Goal: Transaction & Acquisition: Subscribe to service/newsletter

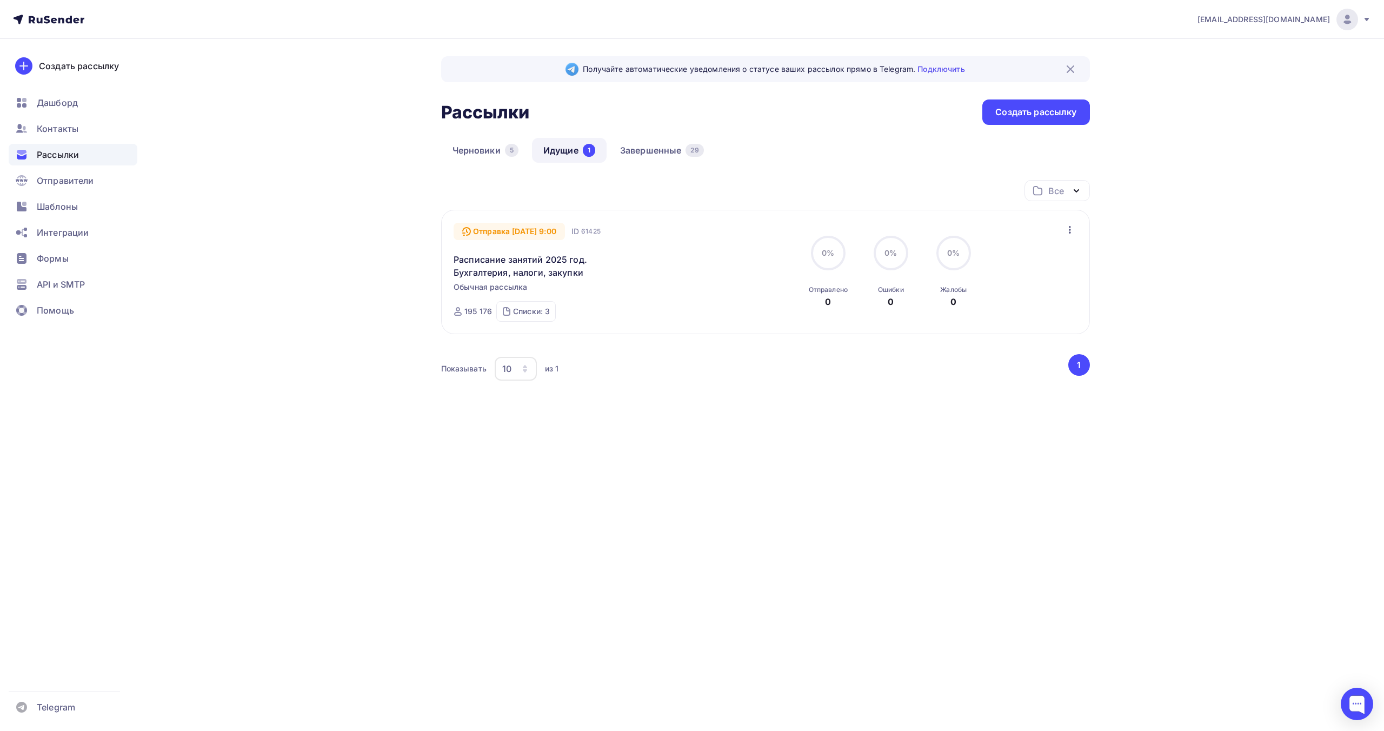
click at [1364, 19] on icon at bounding box center [1367, 19] width 9 height 9
click at [1230, 102] on span "Выйти" at bounding box center [1223, 98] width 28 height 13
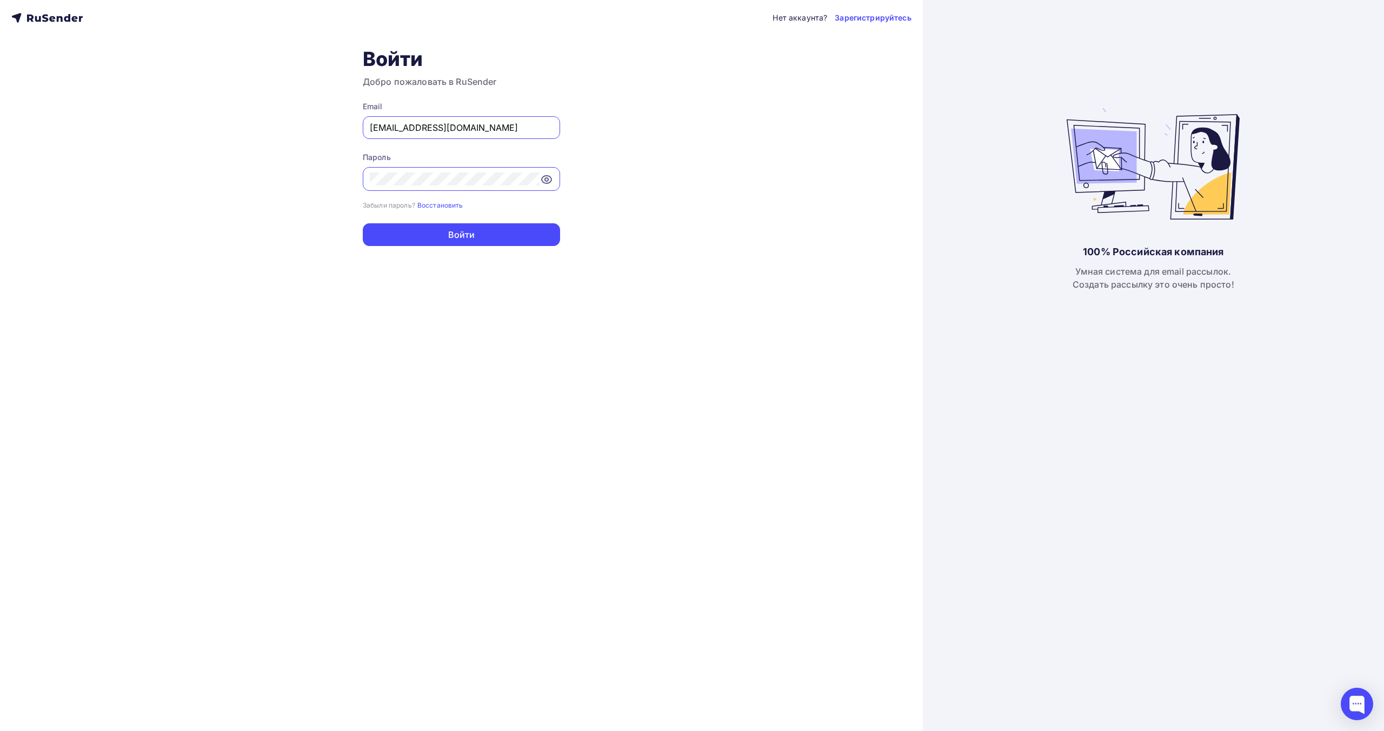
click at [463, 127] on input "[EMAIL_ADDRESS][DOMAIN_NAME]" at bounding box center [461, 127] width 183 height 13
type input "[EMAIL_ADDRESS][DOMAIN_NAME]"
click at [475, 233] on button "Войти" at bounding box center [461, 234] width 197 height 23
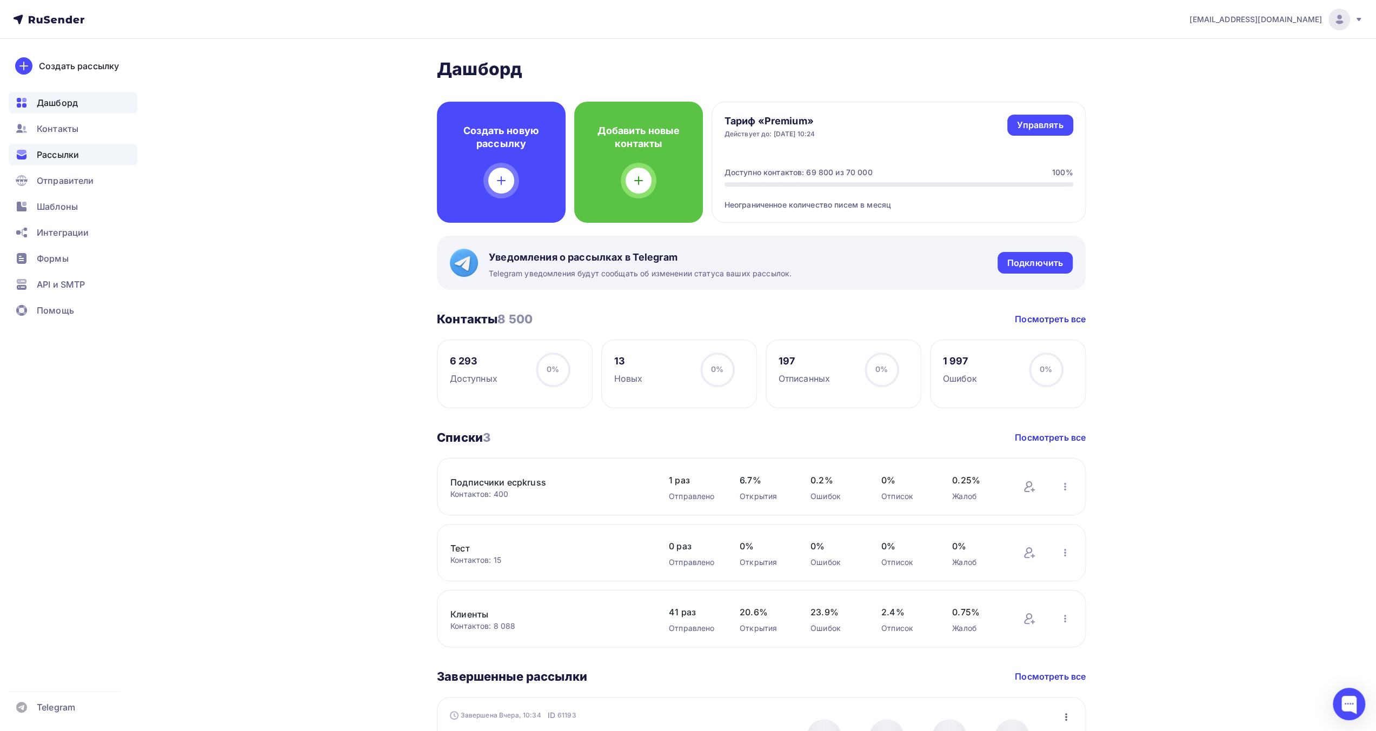
click at [92, 151] on div "Рассылки" at bounding box center [73, 155] width 129 height 22
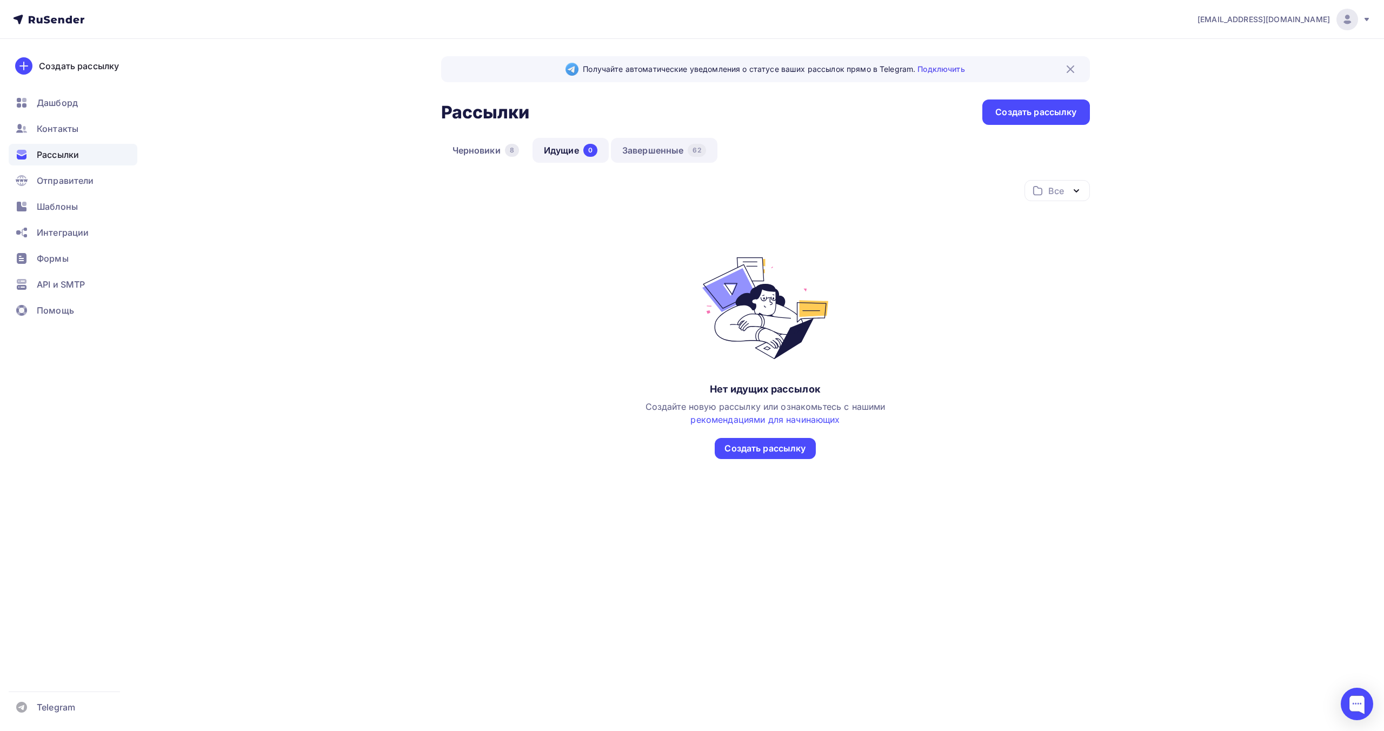
click at [634, 149] on link "Завершенные 62" at bounding box center [664, 150] width 107 height 25
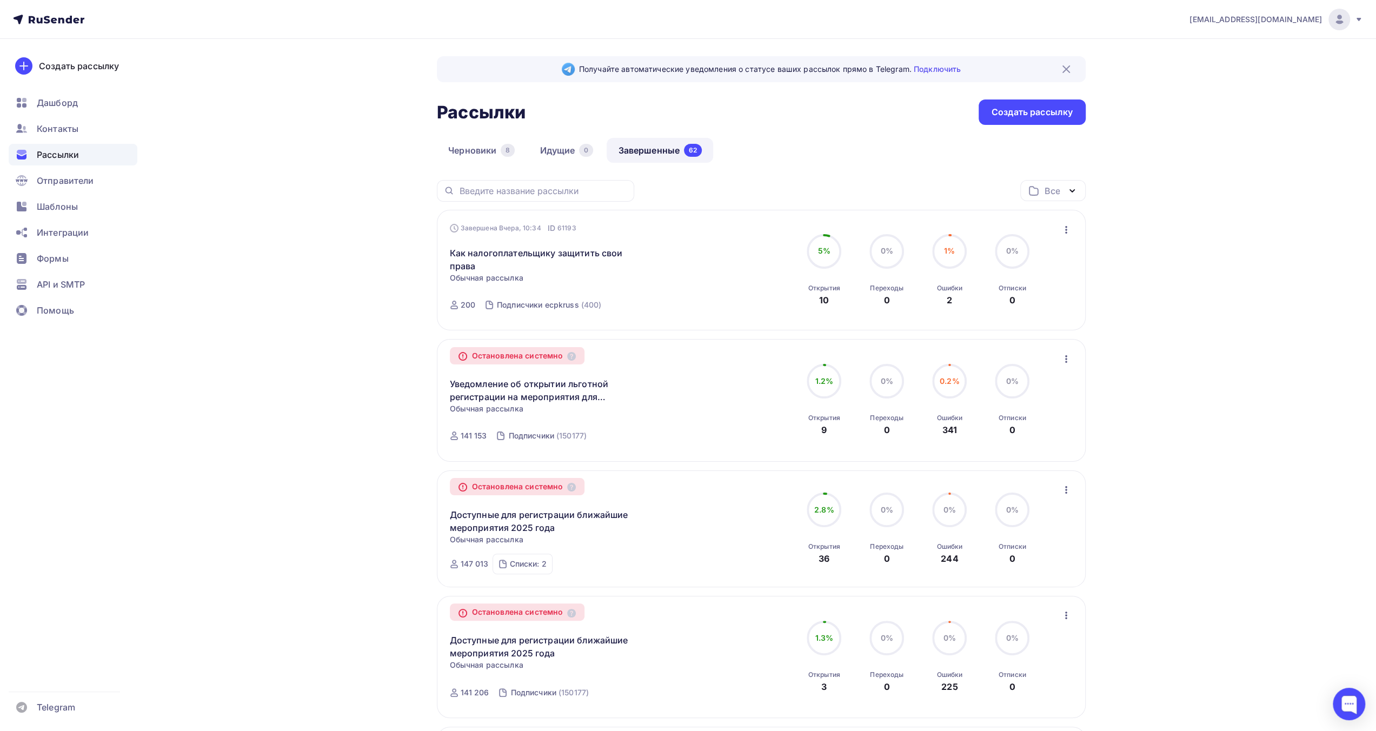
click at [87, 211] on div "Шаблоны" at bounding box center [73, 207] width 129 height 22
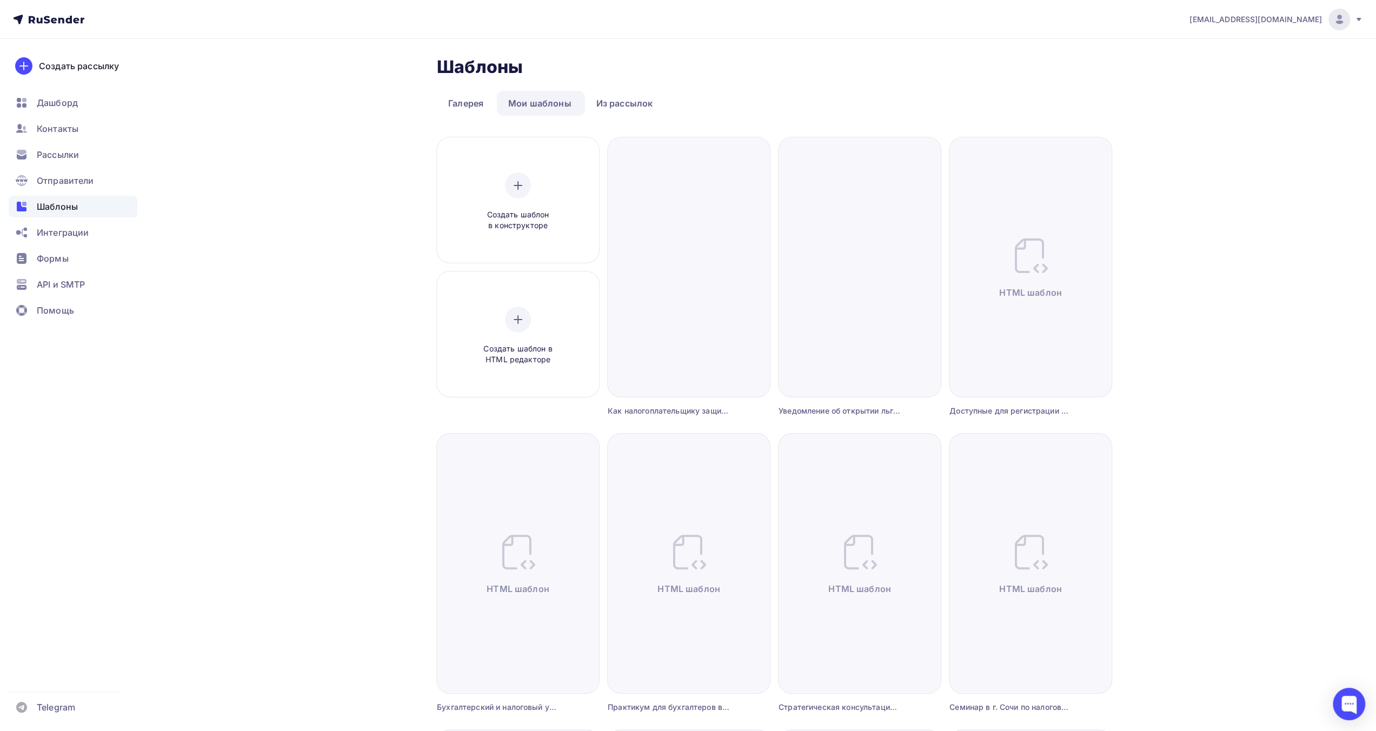
click at [334, 125] on div "Шаблоны Шаблоны Галерея Мои шаблоны Из рассылок Создать шаблон в конструкторе С…" at bounding box center [688, 733] width 886 height 1388
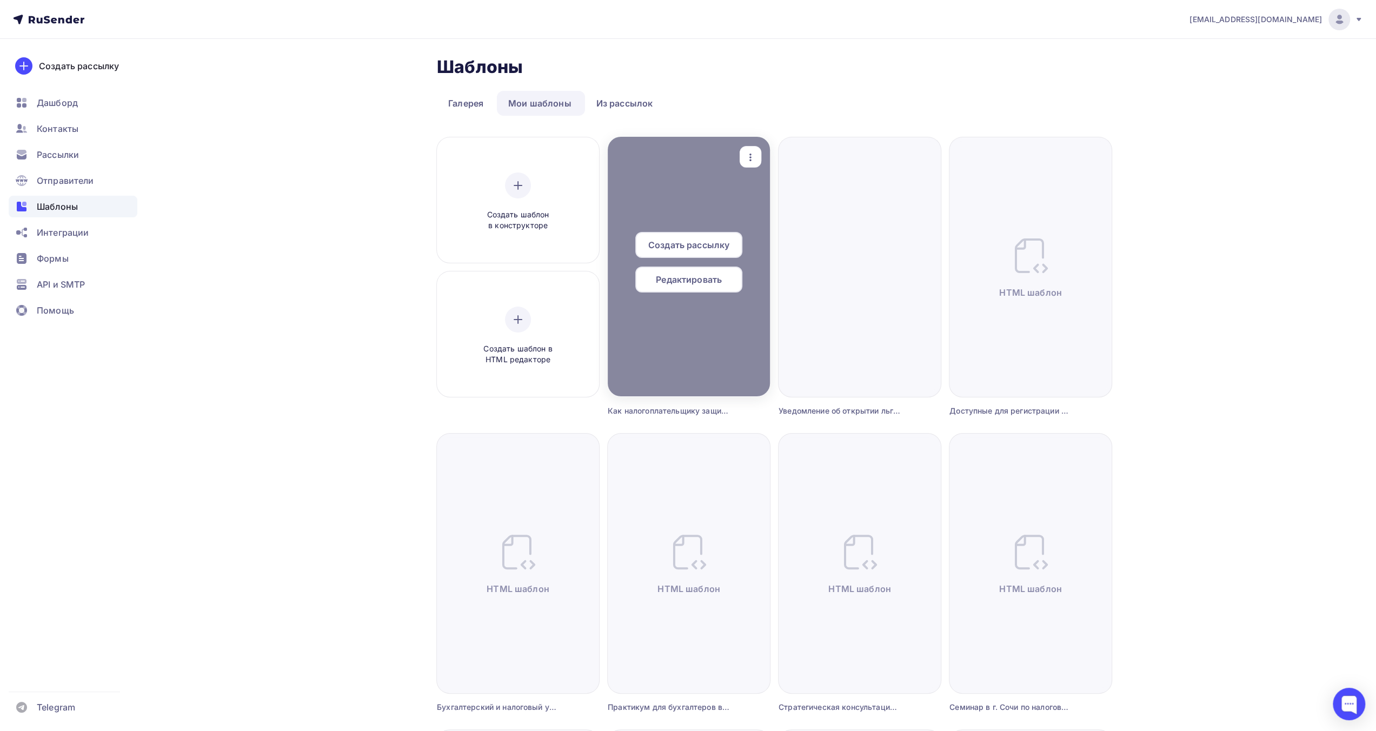
click at [695, 205] on div at bounding box center [689, 267] width 162 height 260
click at [680, 280] on span "Редактировать" at bounding box center [689, 279] width 66 height 13
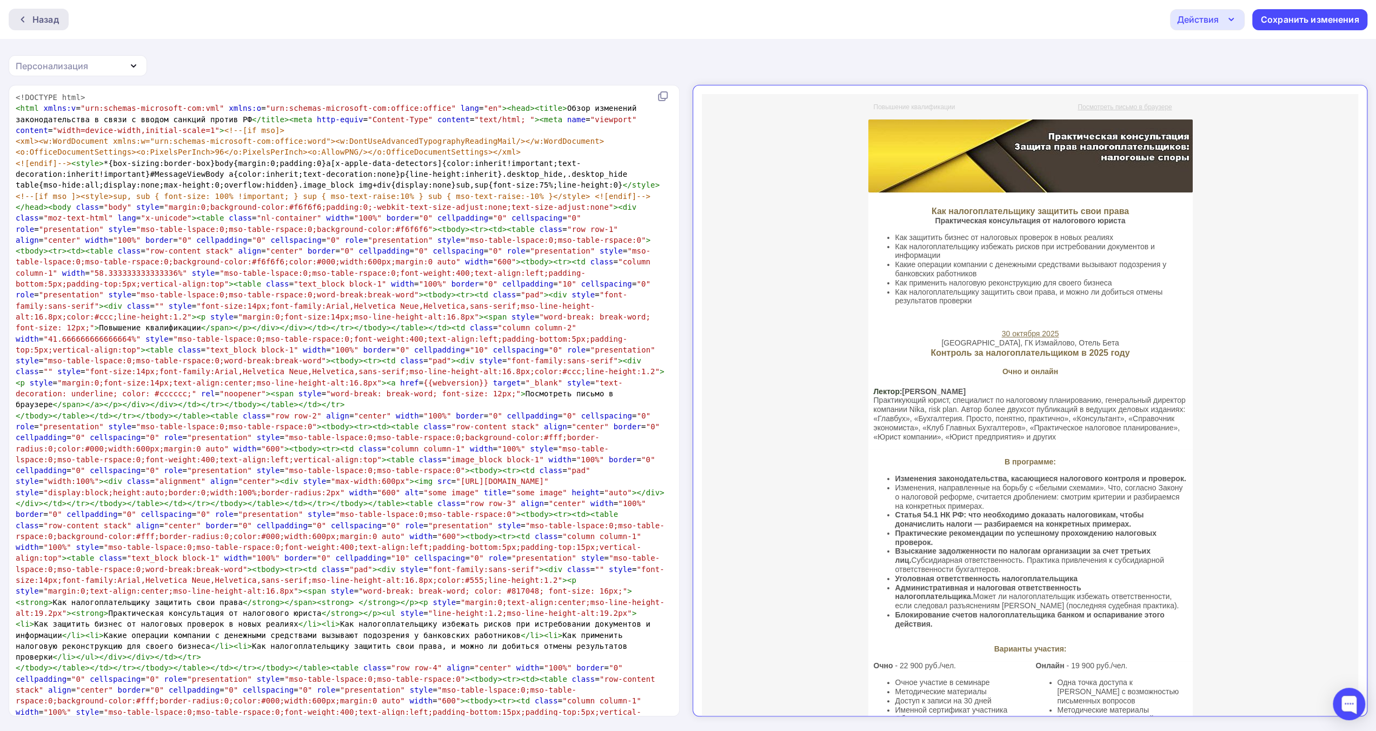
click at [32, 16] on div at bounding box center [25, 19] width 14 height 9
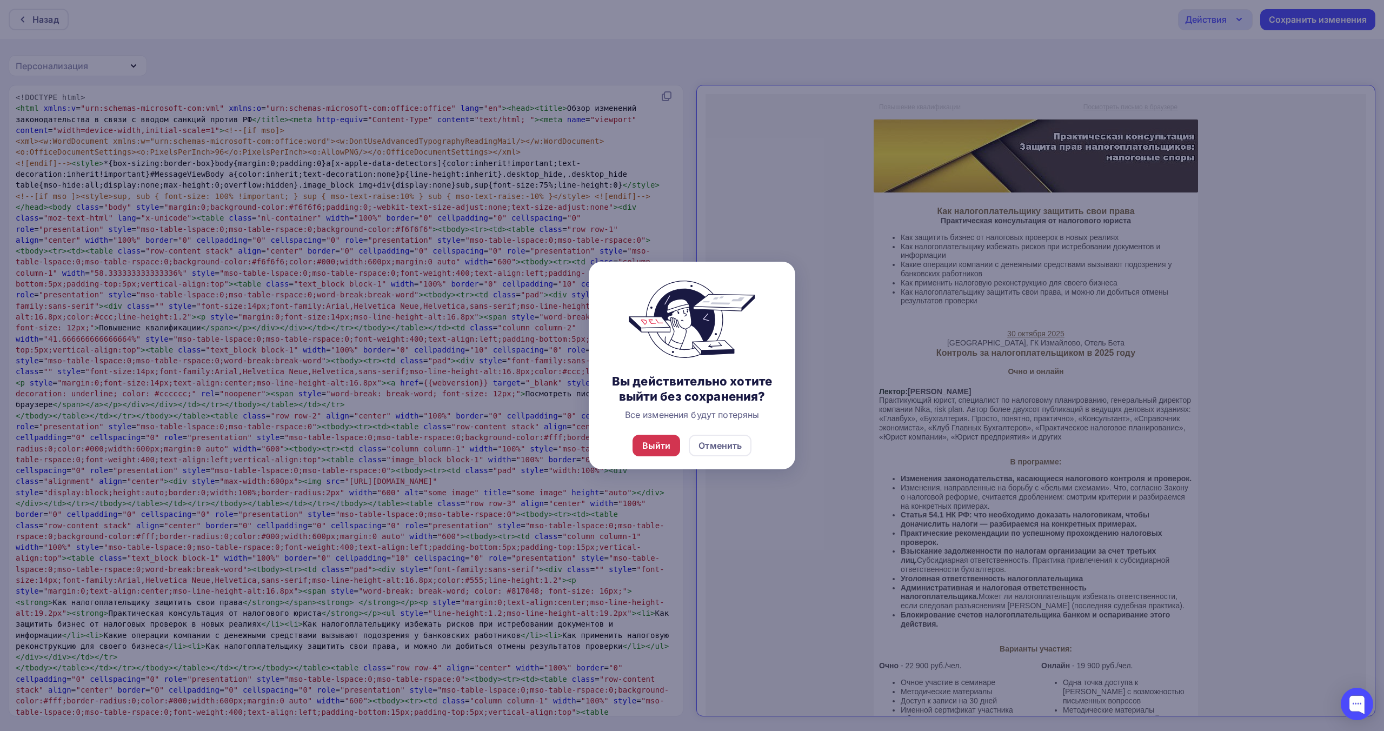
click at [647, 444] on div "Выйти" at bounding box center [656, 445] width 29 height 13
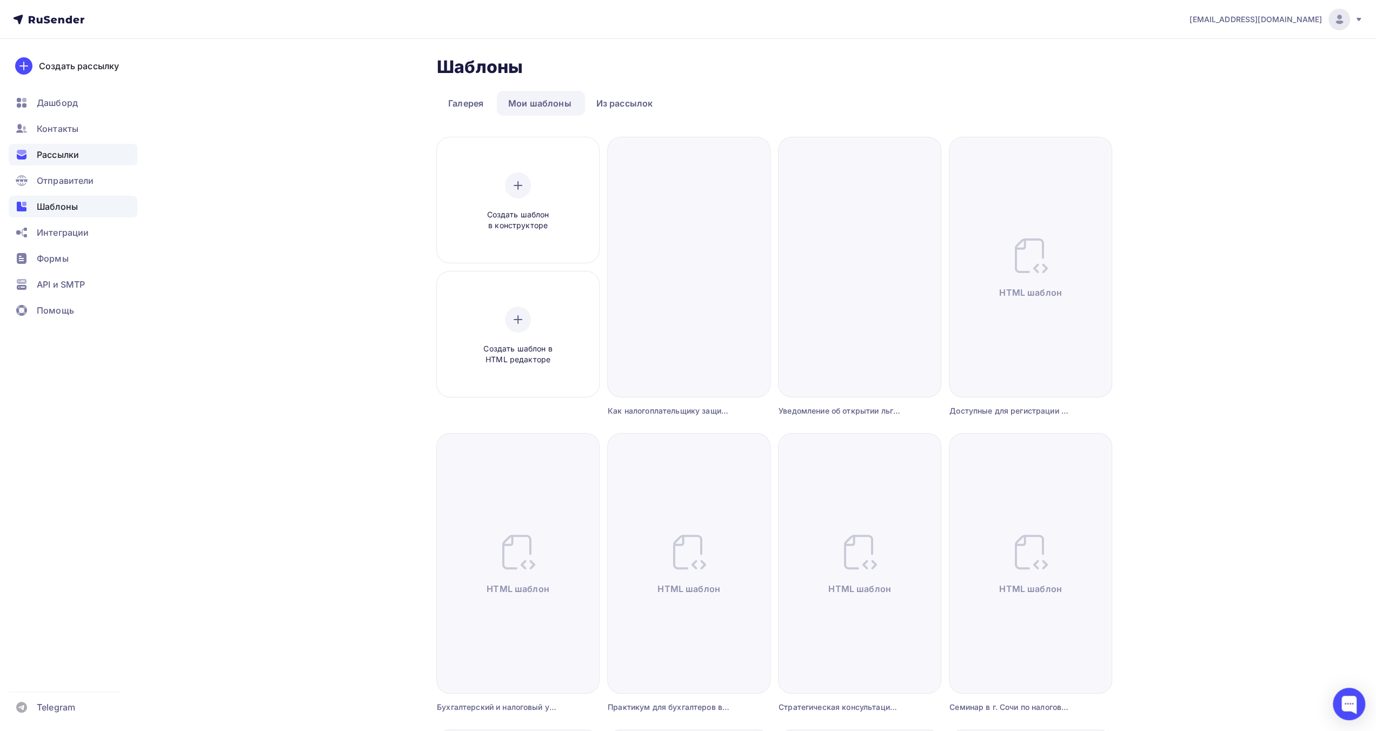
click at [124, 156] on div "Рассылки" at bounding box center [73, 155] width 129 height 22
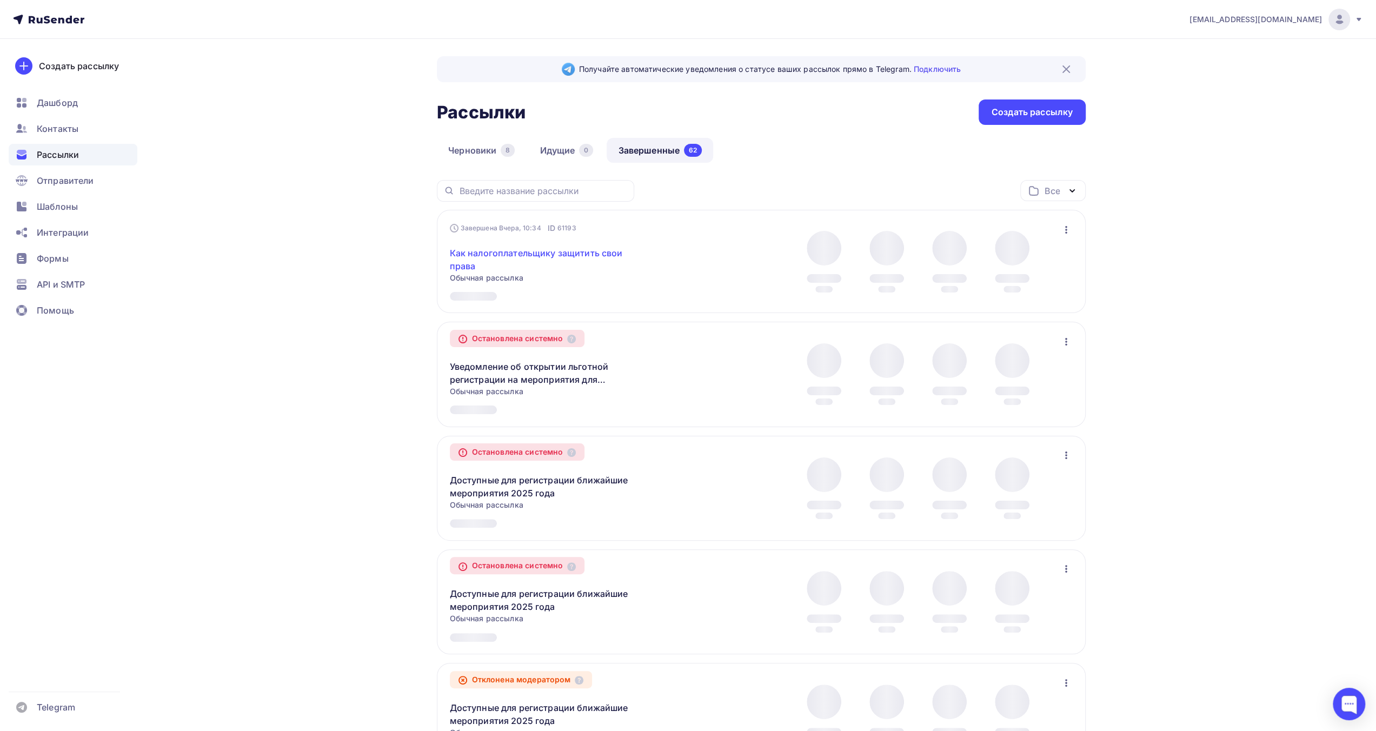
click at [590, 250] on link "Как налогоплательщику защитить свои права" at bounding box center [542, 260] width 185 height 26
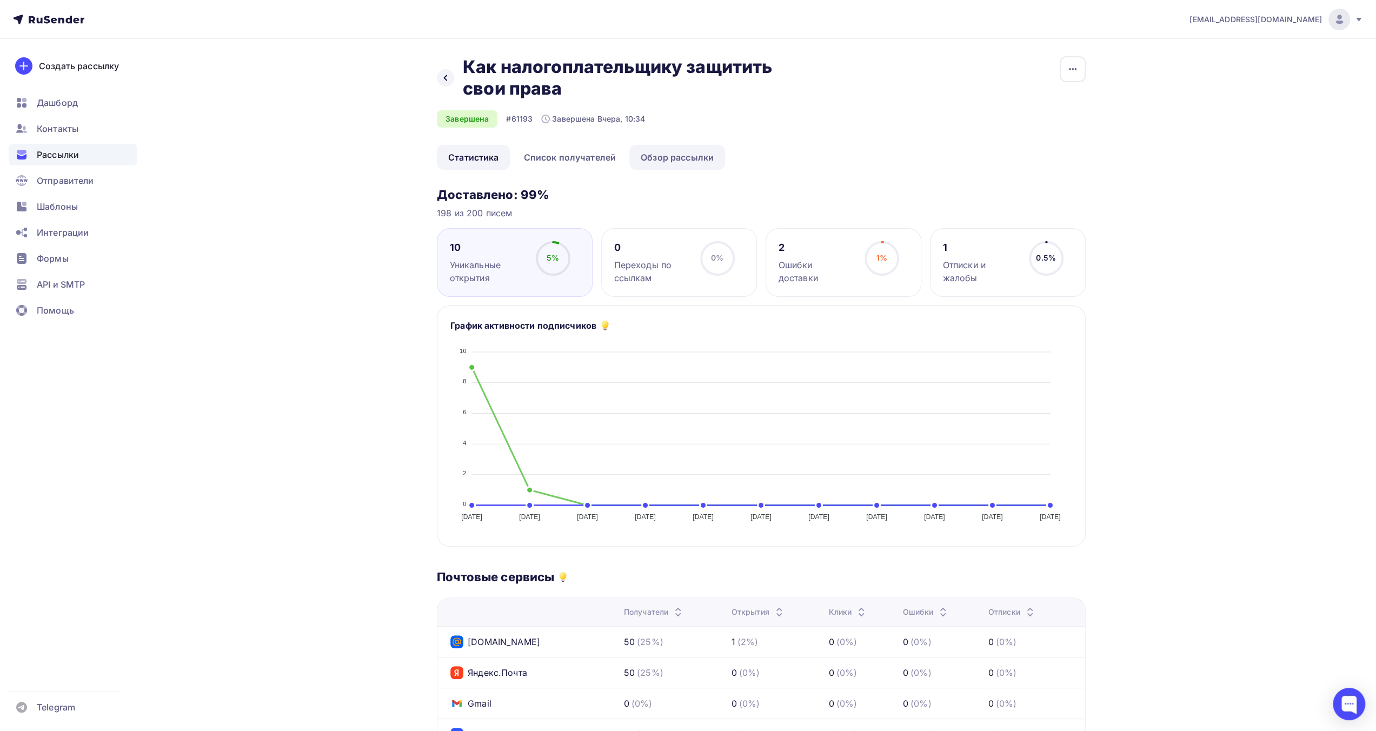
click at [694, 158] on link "Обзор рассылки" at bounding box center [677, 157] width 96 height 25
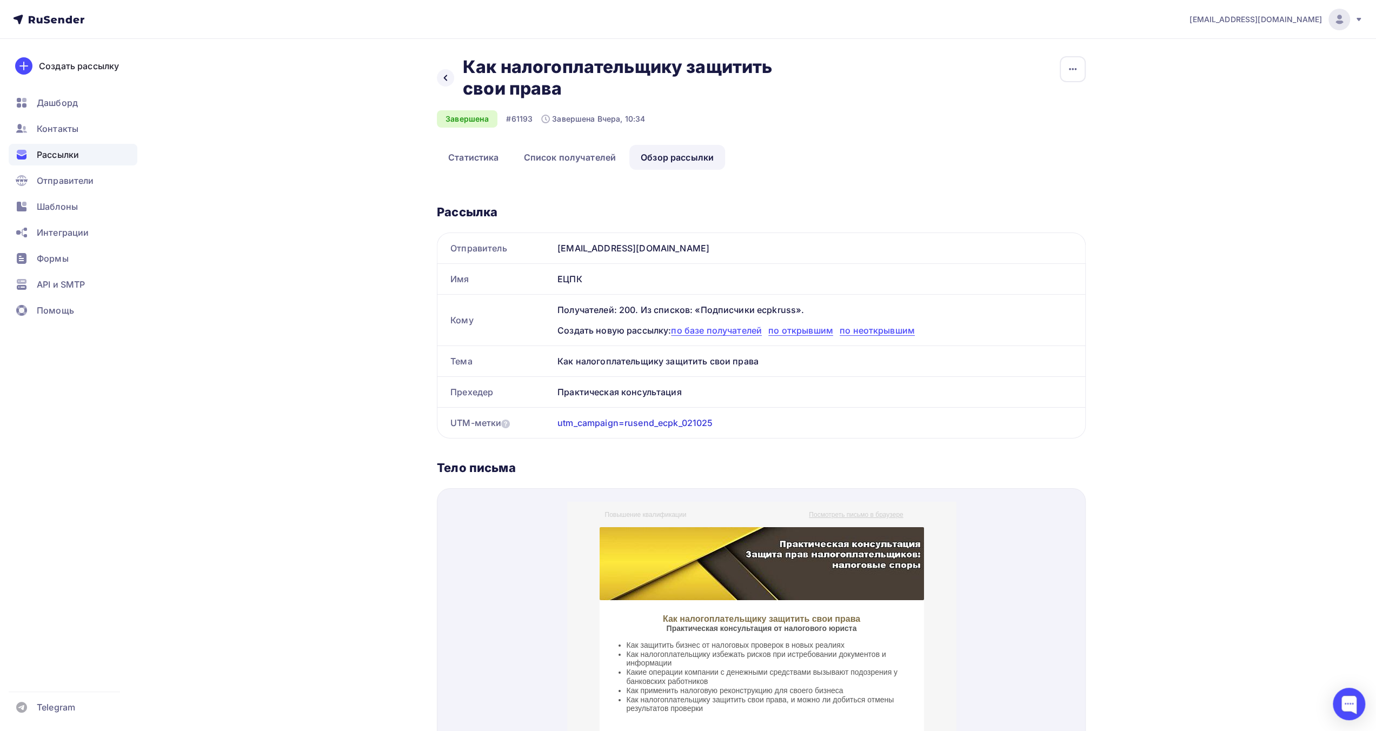
drag, startPoint x: 586, startPoint y: 278, endPoint x: 559, endPoint y: 278, distance: 27.6
click at [559, 278] on div "ЕЦПК" at bounding box center [819, 279] width 532 height 30
copy div "ЕЦПК"
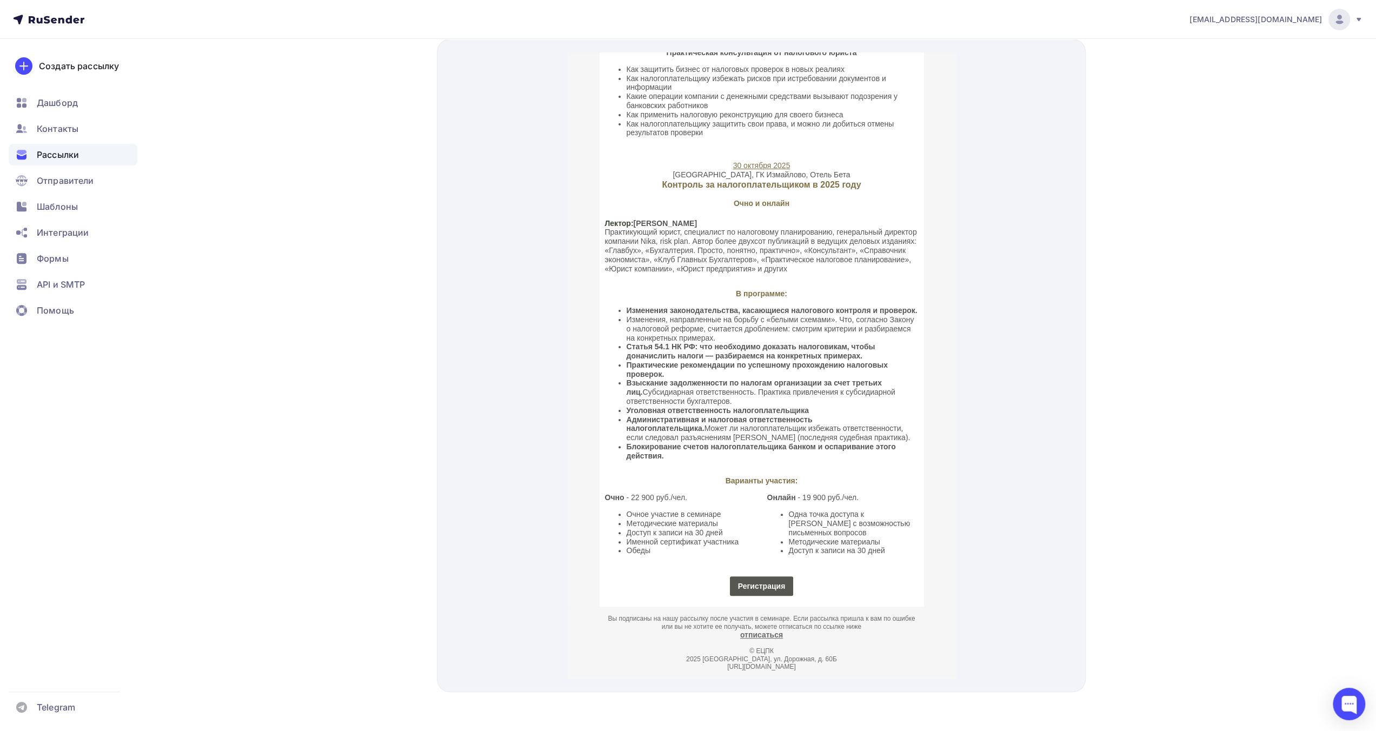
scroll to position [452, 0]
click at [68, 200] on span "Шаблоны" at bounding box center [57, 206] width 41 height 13
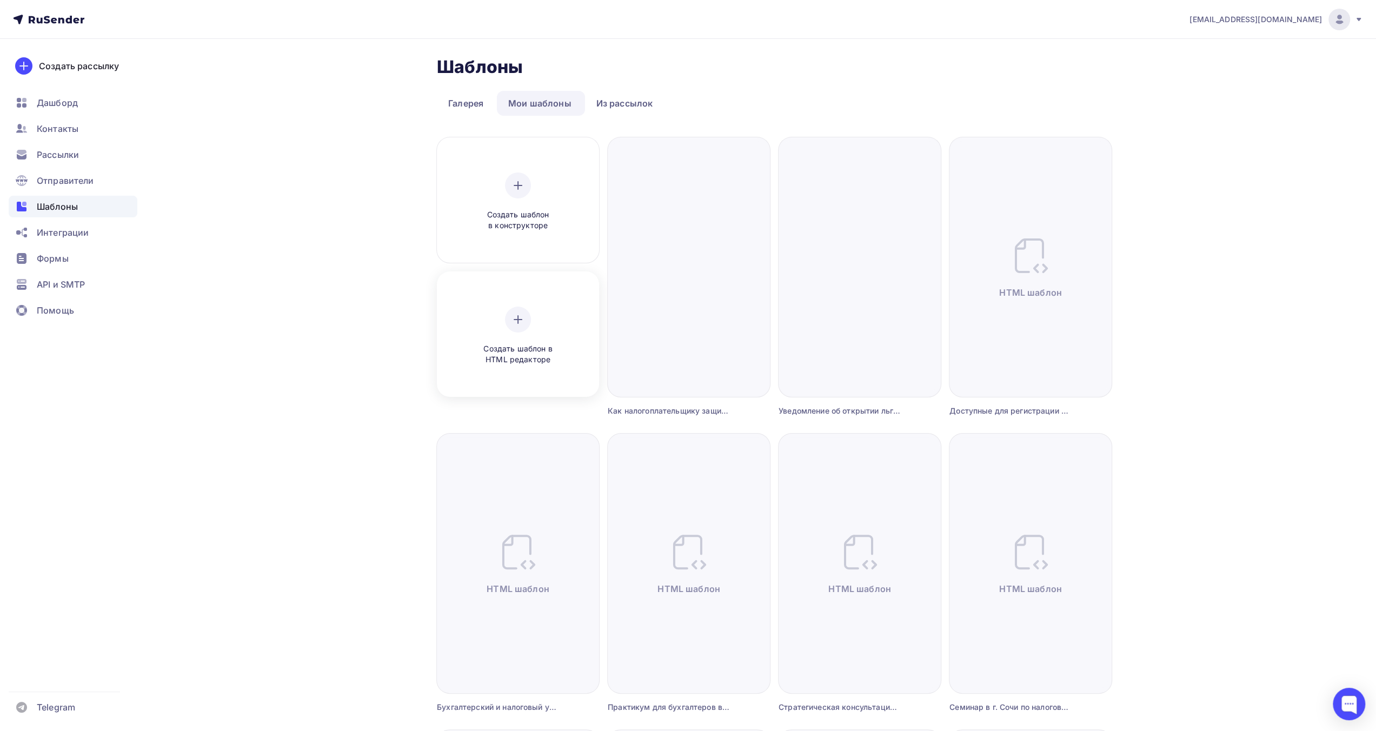
click at [524, 351] on span "Создать шаблон в HTML редакторе" at bounding box center [518, 354] width 103 height 22
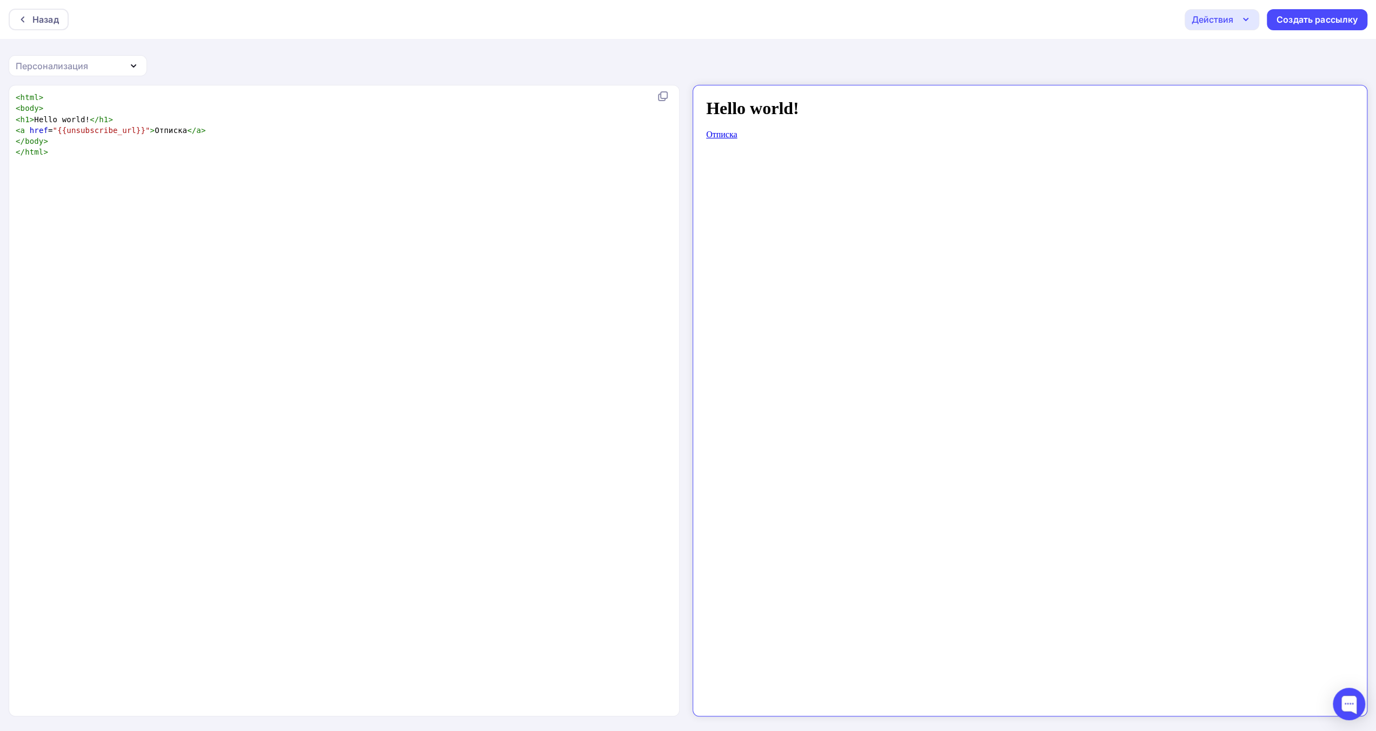
click at [458, 155] on pre "</ html >" at bounding box center [342, 152] width 657 height 11
type textarea "<html> <body> <h1>Hello world!</h1> <a href="{{unsubscribe_url}}">Отписка</a> <…"
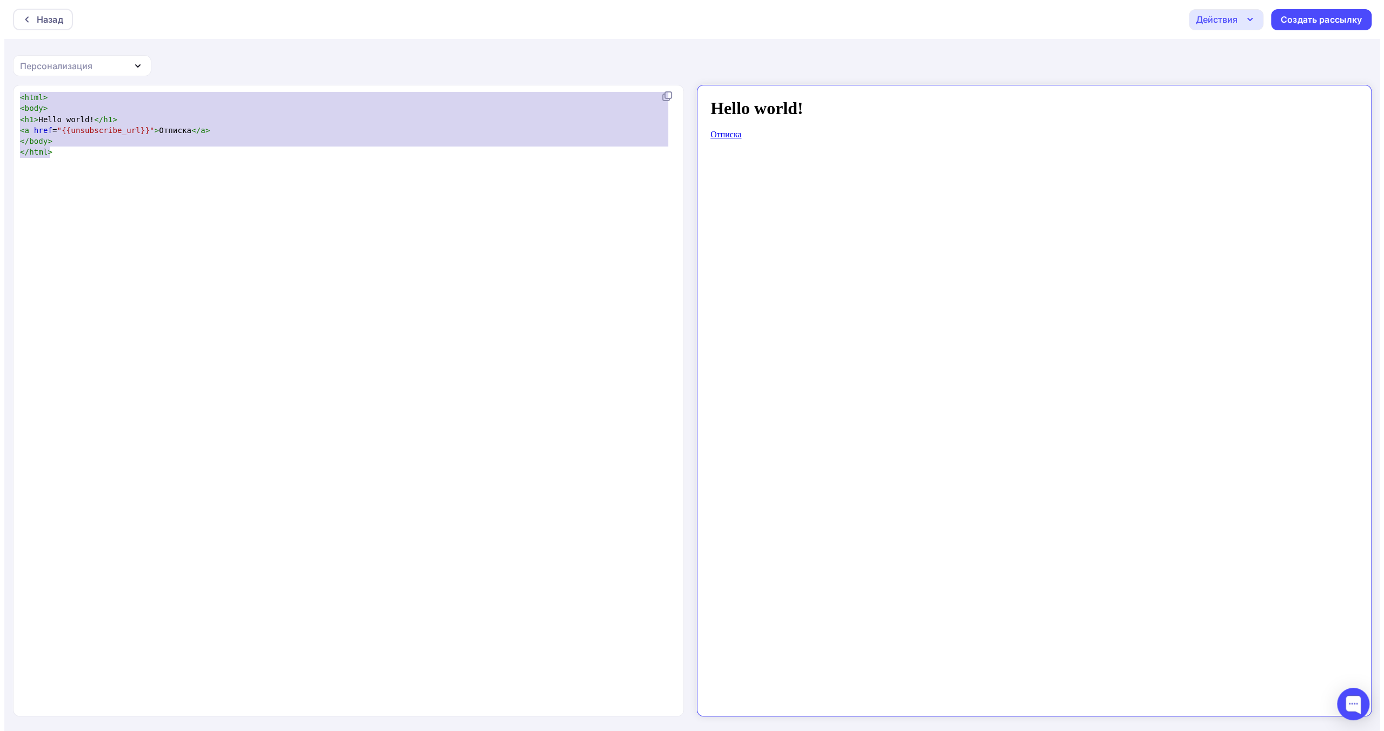
scroll to position [1182, 0]
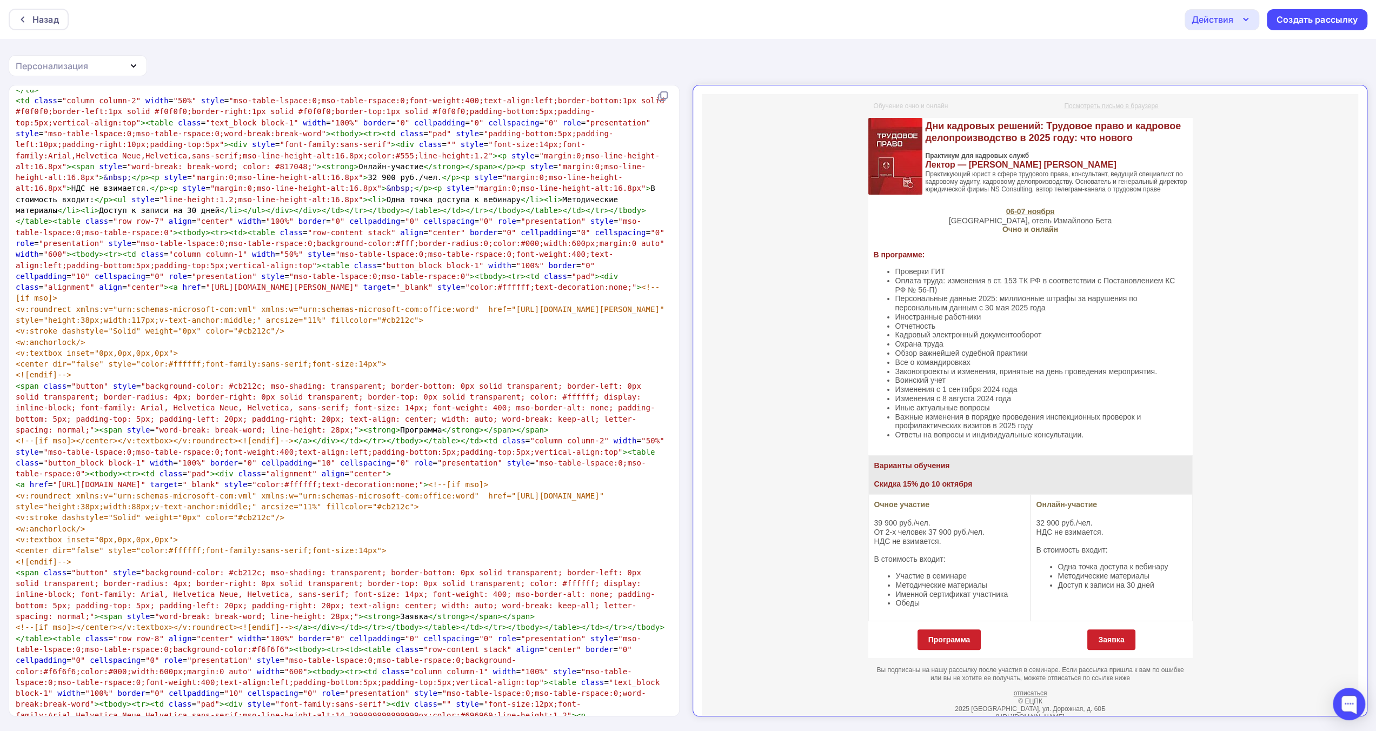
click at [1236, 27] on div "Действия" at bounding box center [1222, 19] width 75 height 21
click at [1248, 75] on div "Сохранить в Мои шаблоны" at bounding box center [1277, 81] width 118 height 13
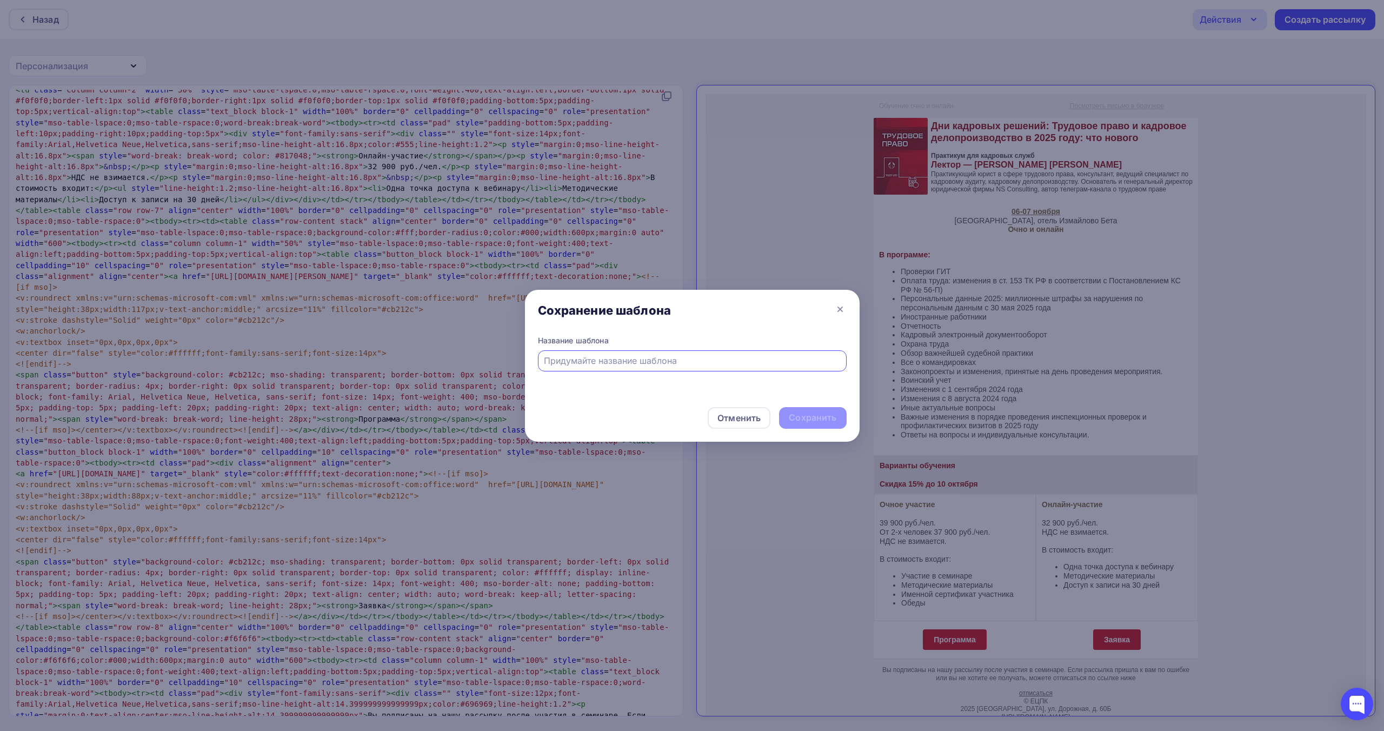
click at [767, 365] on input "text" at bounding box center [692, 360] width 296 height 13
type input "Новое в практике применения трудового законодательства в 2025 году"
click at [812, 418] on div "Сохранить" at bounding box center [813, 417] width 48 height 12
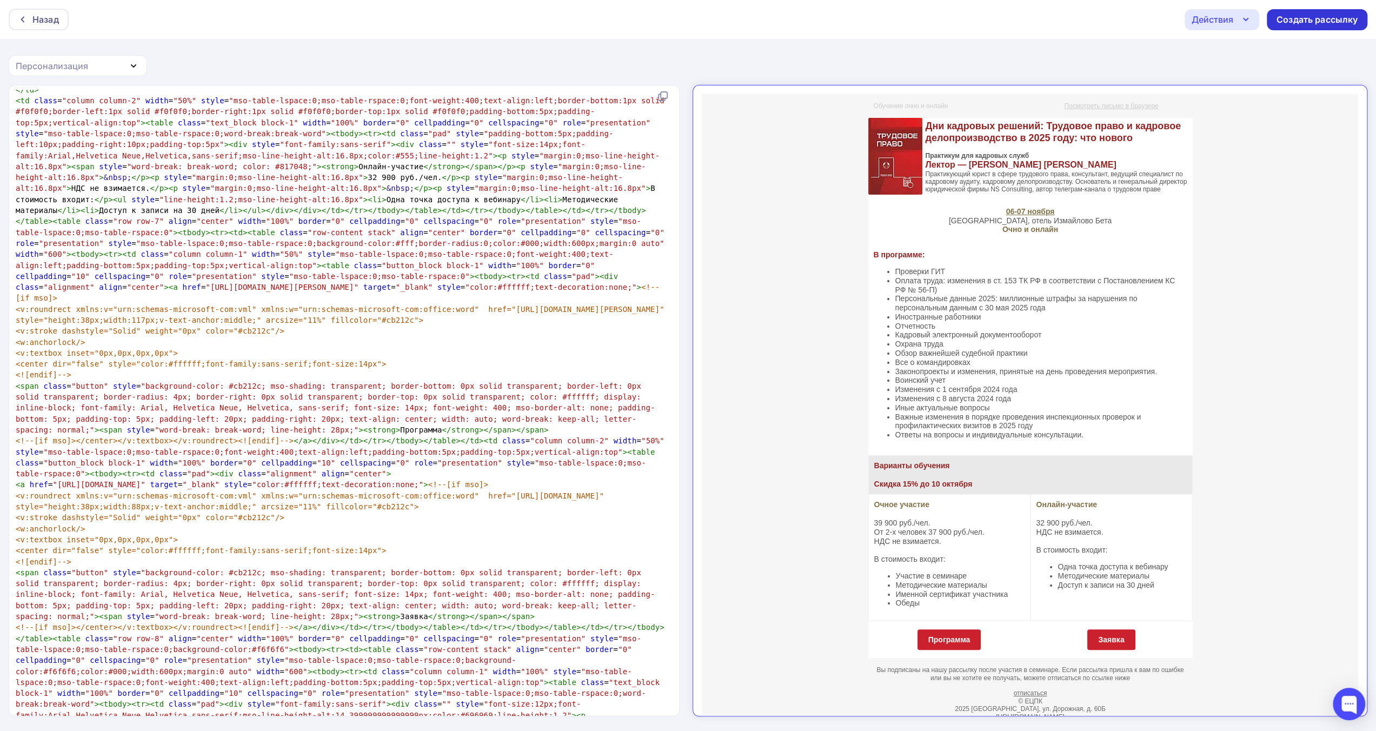
click at [1299, 17] on div "Создать рассылку" at bounding box center [1317, 20] width 81 height 12
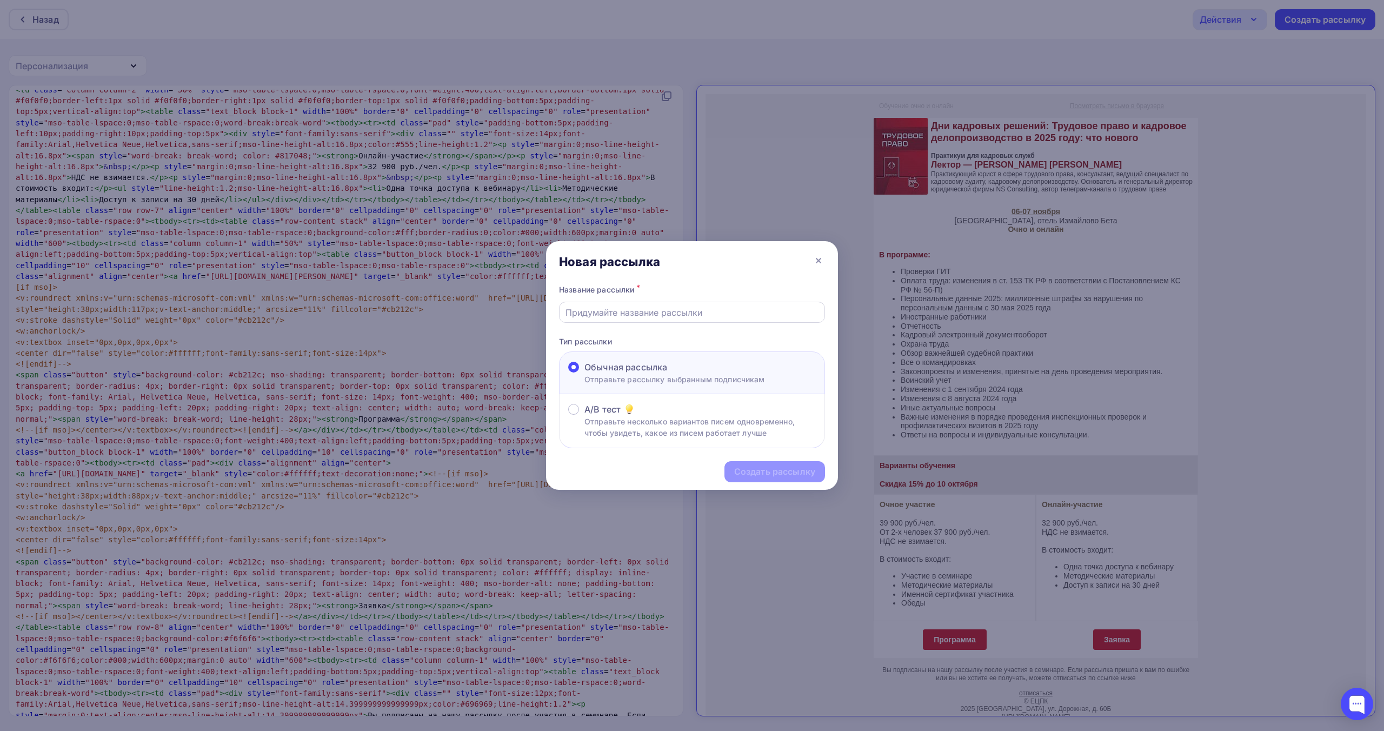
click at [680, 317] on input "text" at bounding box center [693, 312] width 254 height 13
paste input "Новое в практике применения трудового законодательства в 2025 году"
type input "Новое в практике применения трудового законодательства в 2025 году"
click at [760, 469] on div "Создать рассылку" at bounding box center [774, 472] width 81 height 12
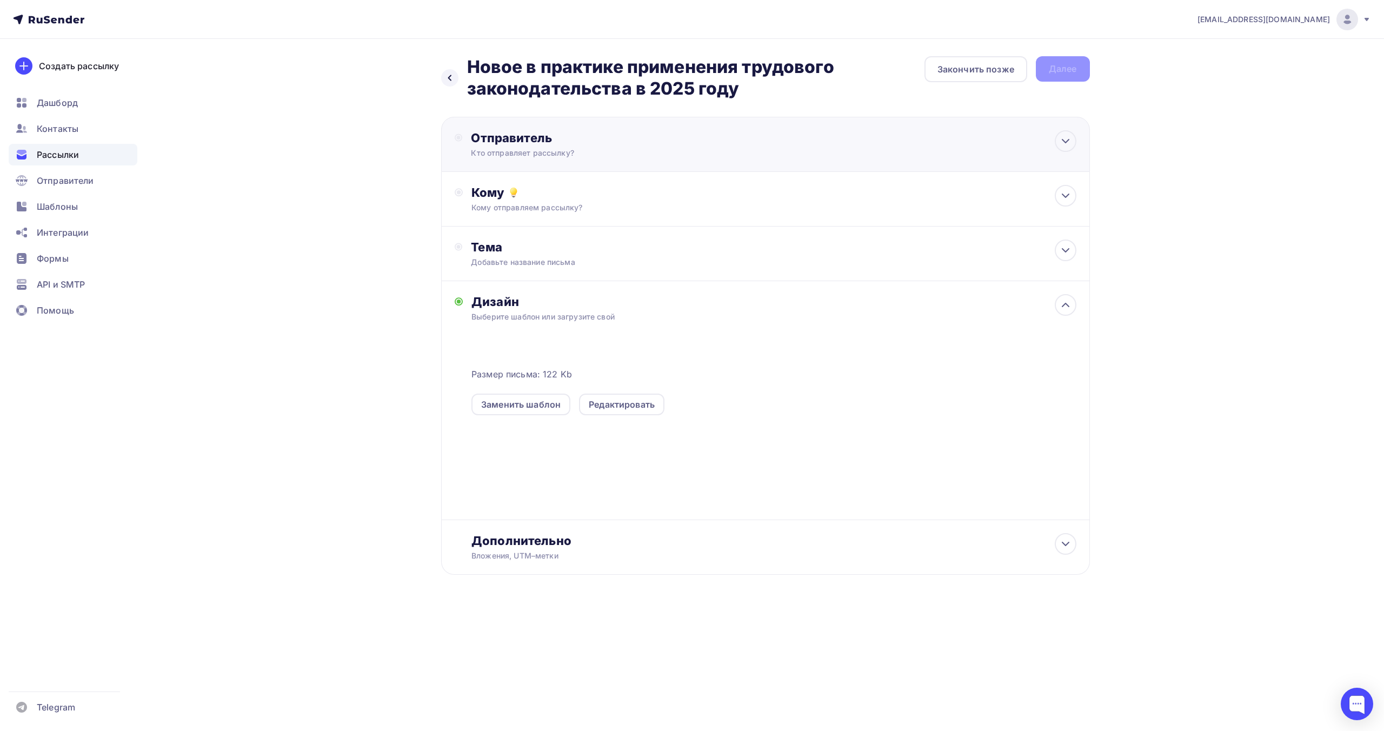
click at [725, 144] on div "Отправитель Кто отправляет рассылку? Email * [EMAIL_ADDRESS][DOMAIN_NAME] [EMAI…" at bounding box center [765, 144] width 649 height 55
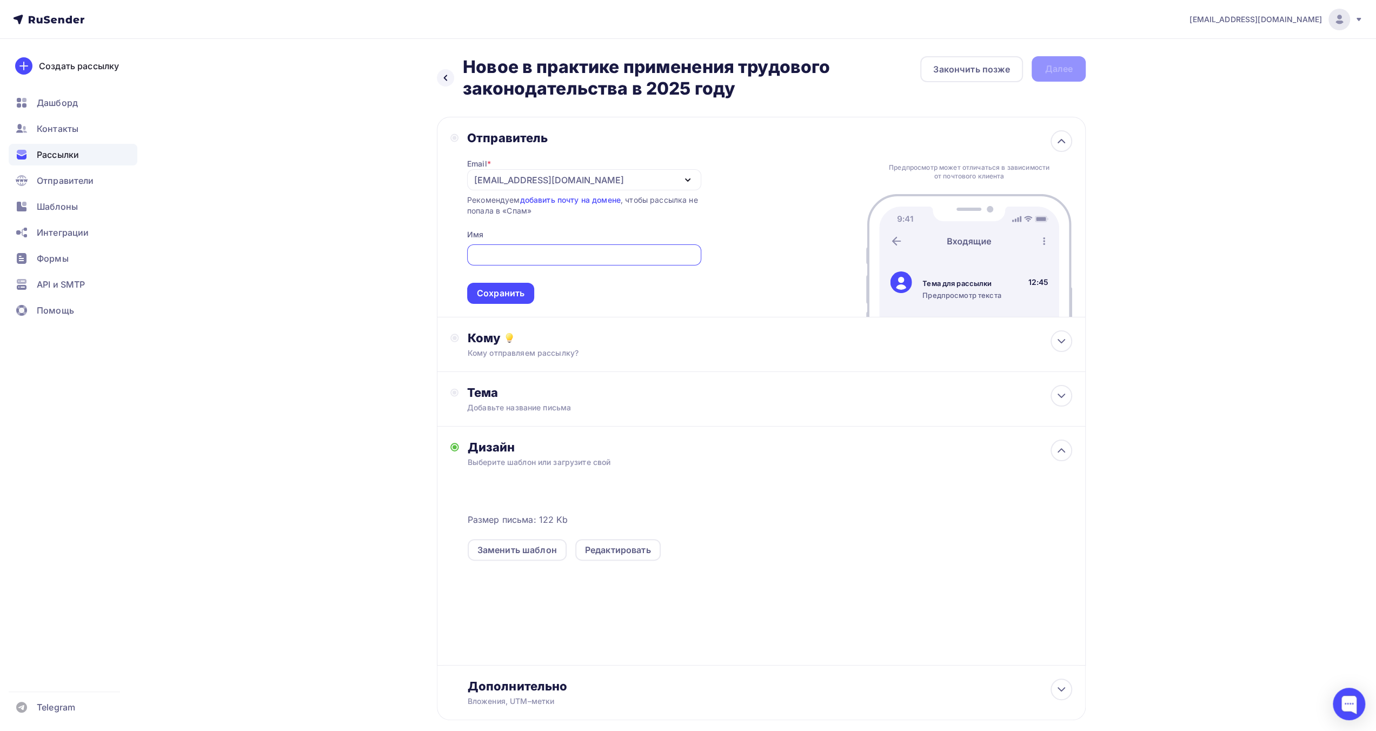
click at [680, 184] on div "[EMAIL_ADDRESS][DOMAIN_NAME]" at bounding box center [584, 179] width 234 height 21
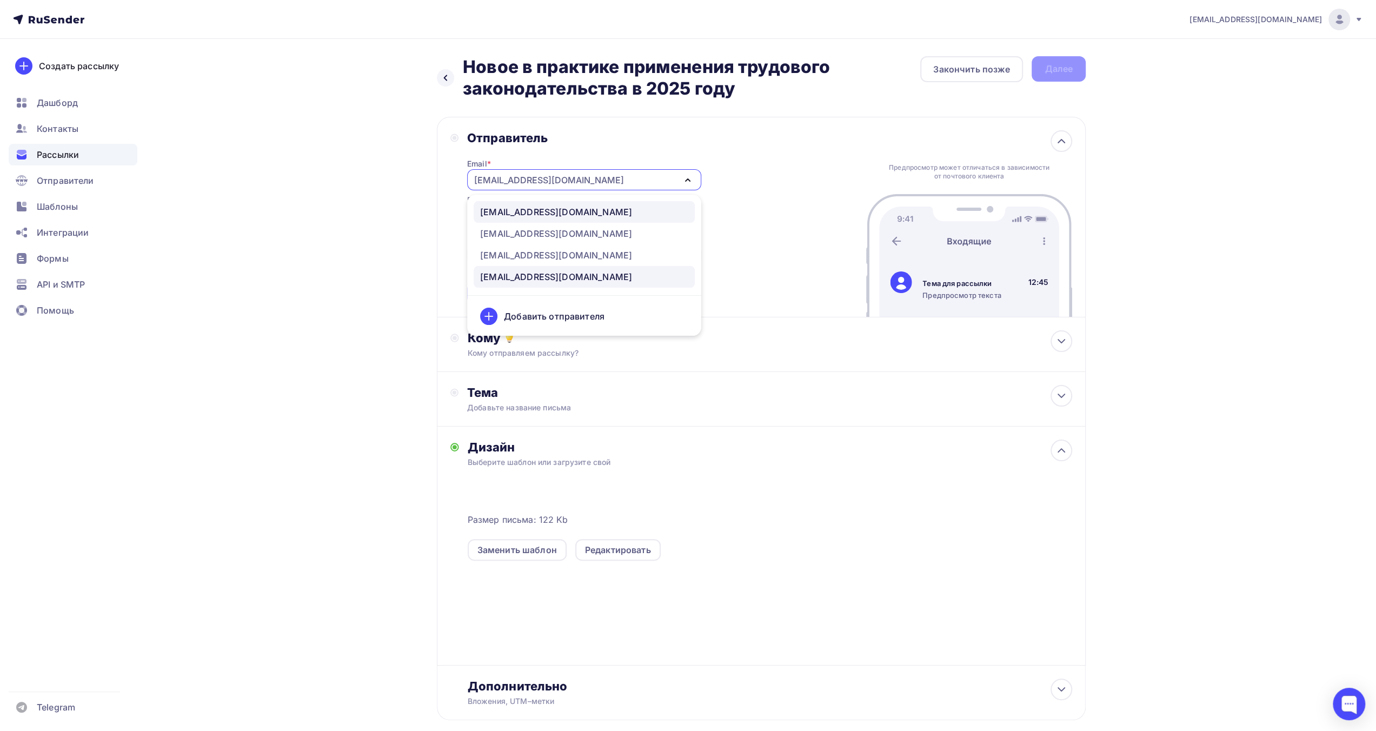
click at [639, 219] on link "[EMAIL_ADDRESS][DOMAIN_NAME]" at bounding box center [584, 212] width 221 height 22
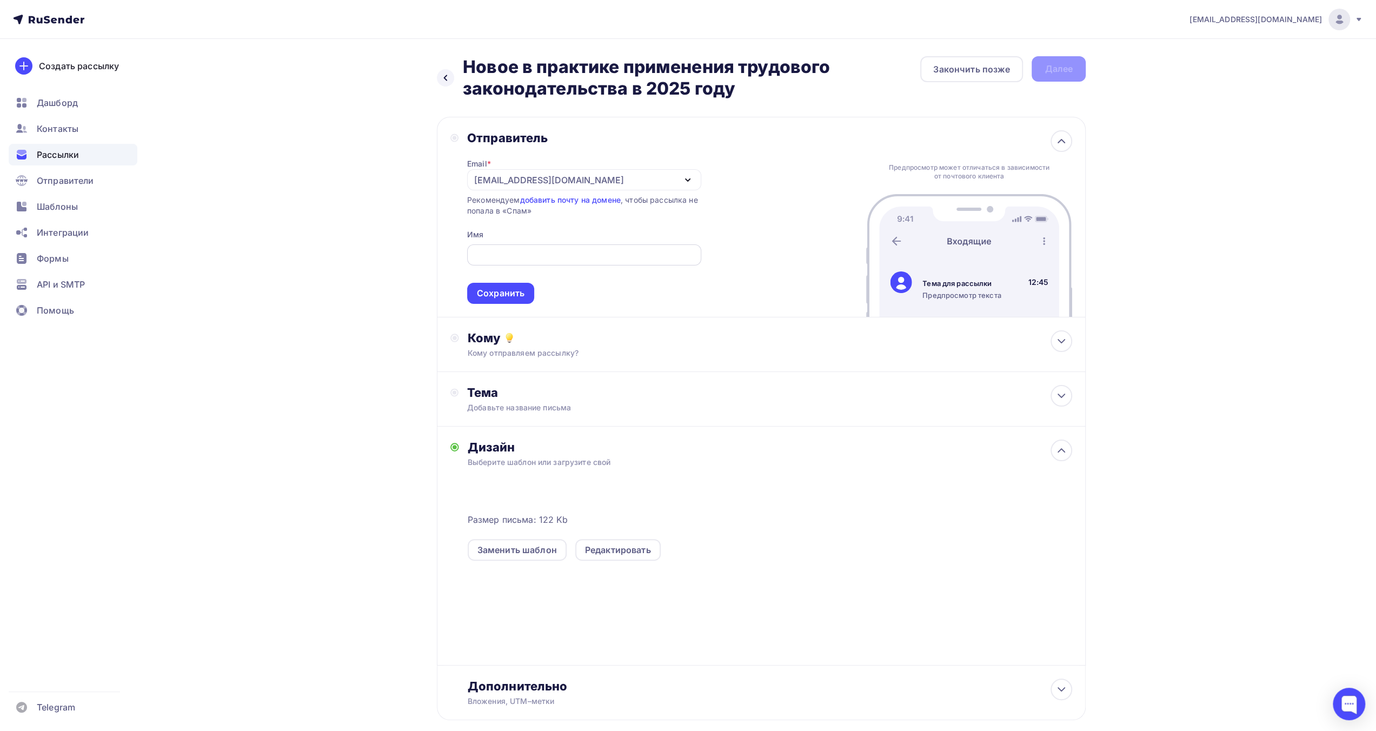
click at [630, 255] on input "text" at bounding box center [584, 255] width 222 height 13
type input "ЕЦПК"
click at [509, 296] on div "Сохранить" at bounding box center [501, 293] width 48 height 12
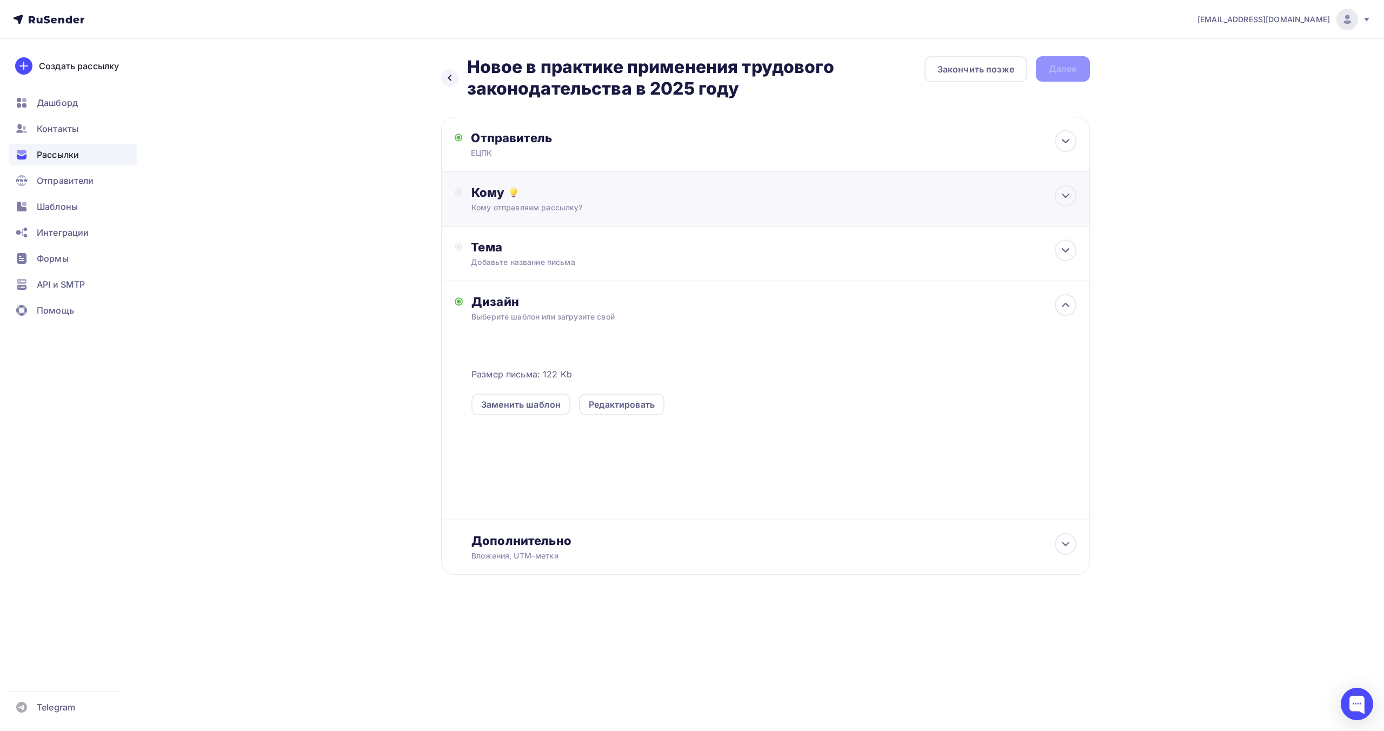
click at [588, 205] on div "Кому отправляем рассылку?" at bounding box center [743, 207] width 544 height 11
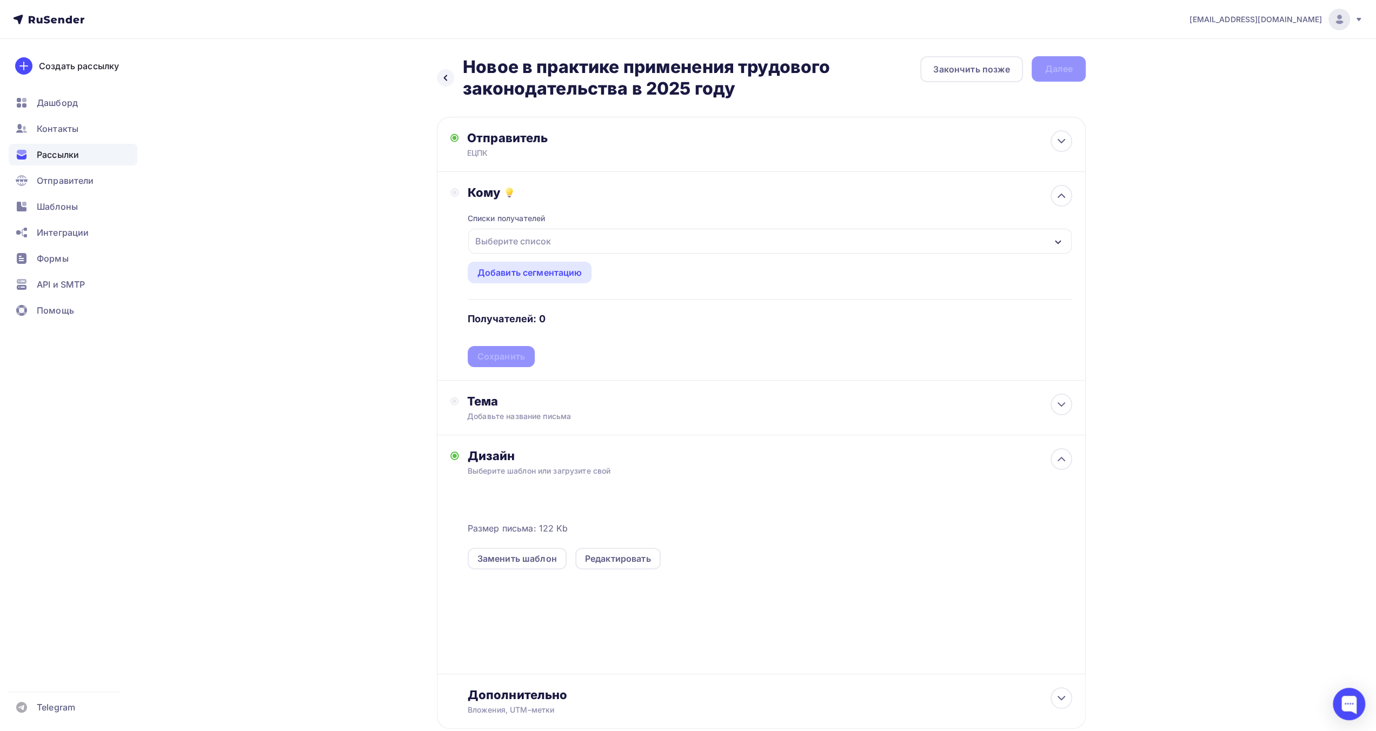
click at [589, 245] on div "Выберите список" at bounding box center [769, 241] width 603 height 25
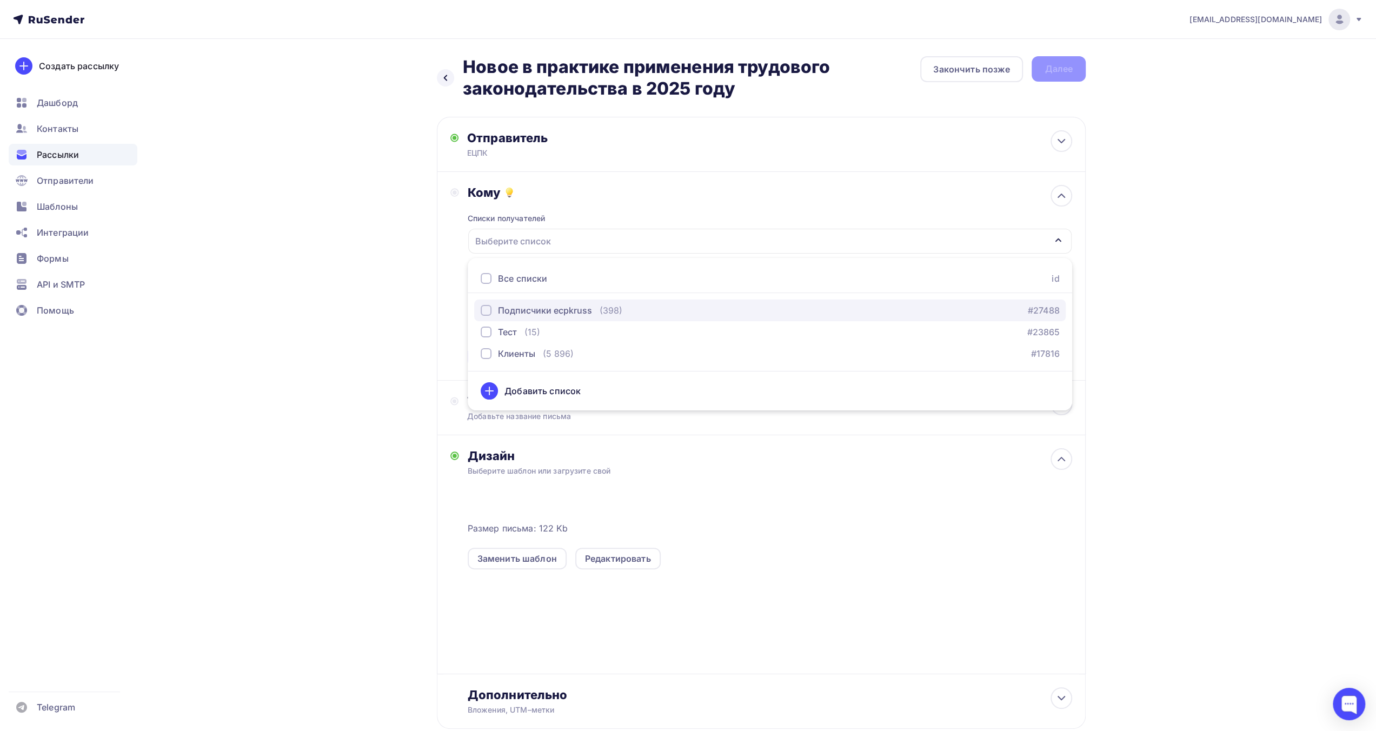
click at [559, 311] on div "Подписчики ecpkruss" at bounding box center [545, 310] width 94 height 13
click at [385, 390] on div "Назад Новое в практике применения трудового законодательства в 2025 году Новое …" at bounding box center [688, 419] width 886 height 760
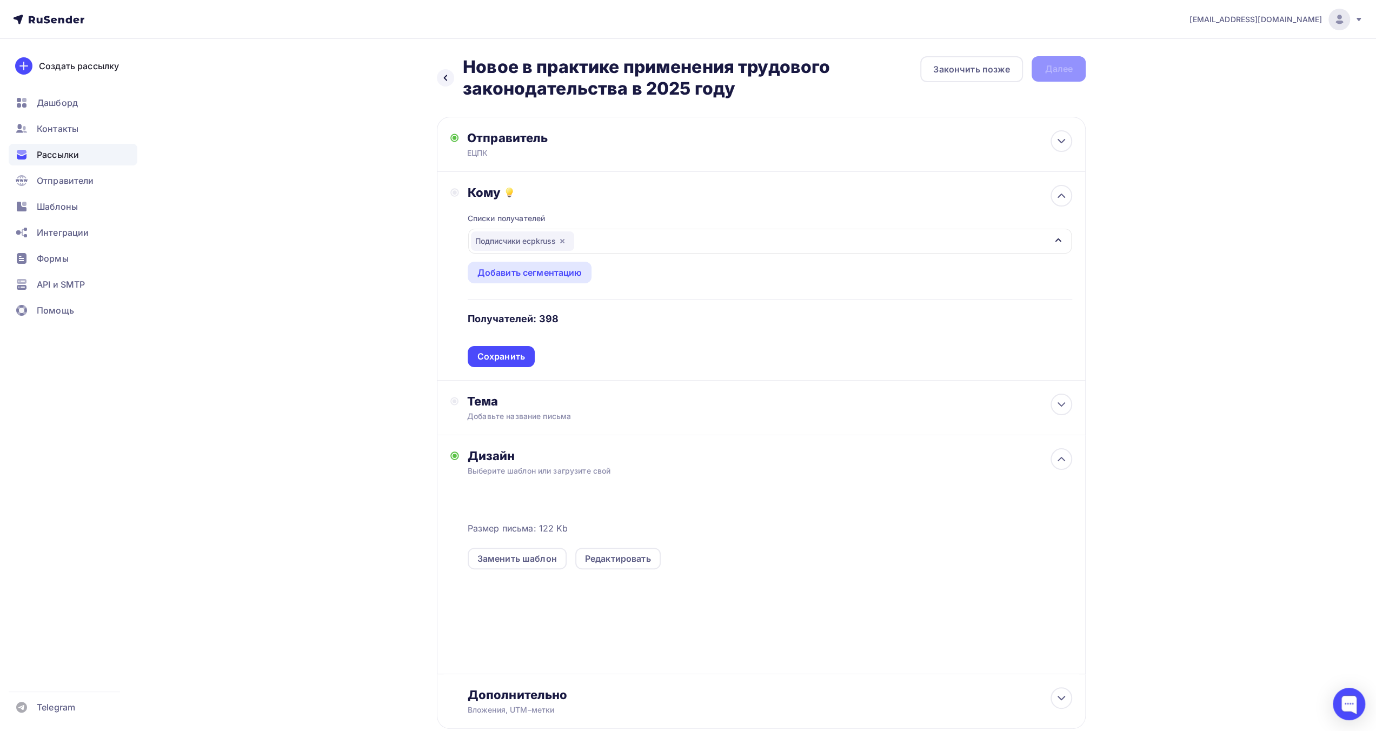
click at [491, 352] on div "Сохранить" at bounding box center [501, 356] width 48 height 12
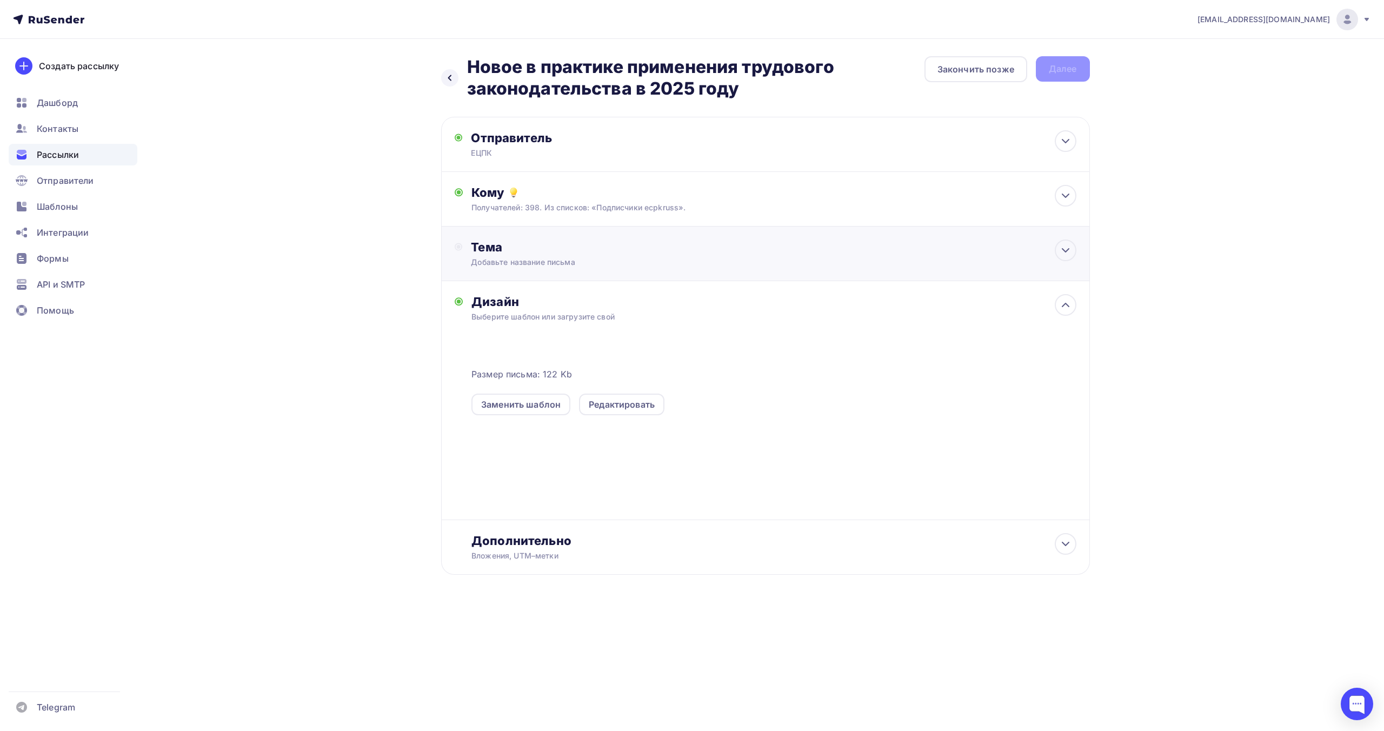
click at [585, 255] on div "Тема" at bounding box center [578, 247] width 214 height 15
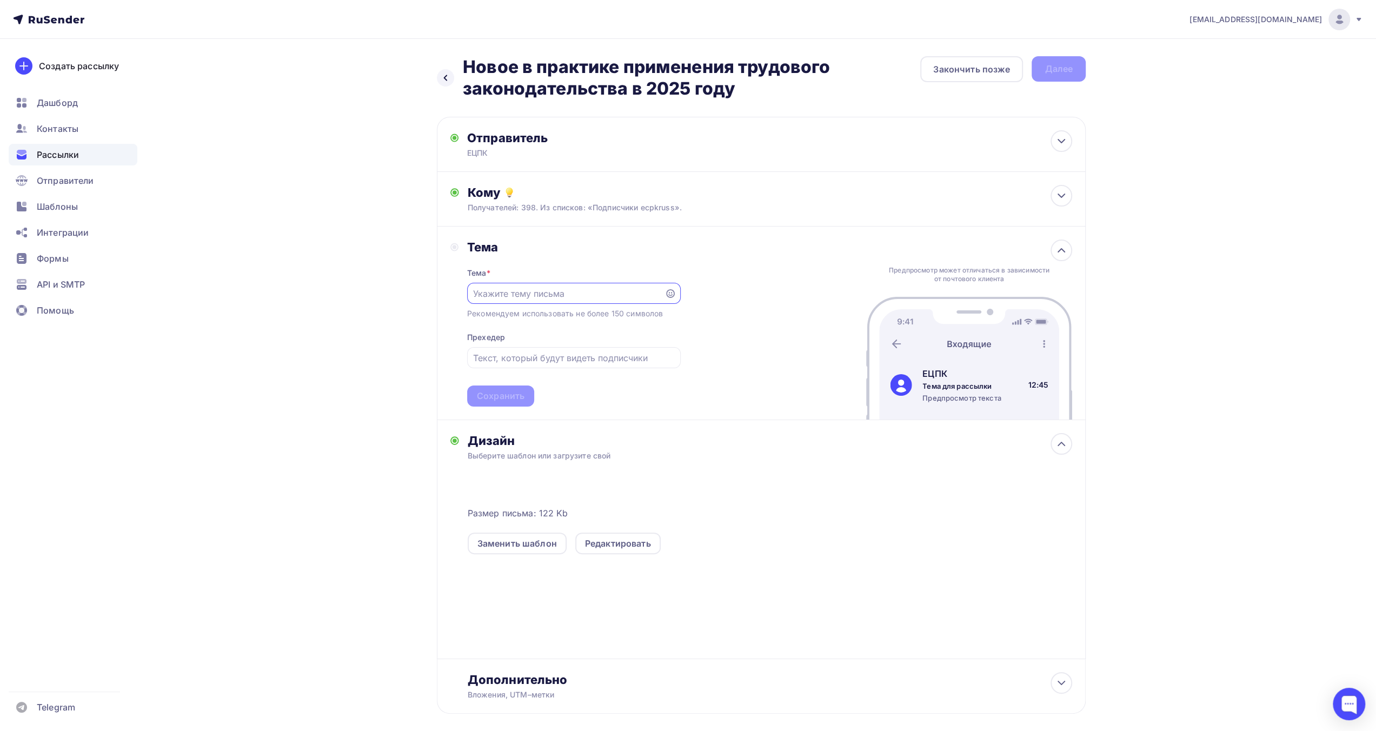
paste input "Новое в практике применения трудового законодательства в 2025 году"
type input "Новое в практике применения трудового законодательства в 2025 году"
click at [563, 360] on input "text" at bounding box center [573, 357] width 201 height 13
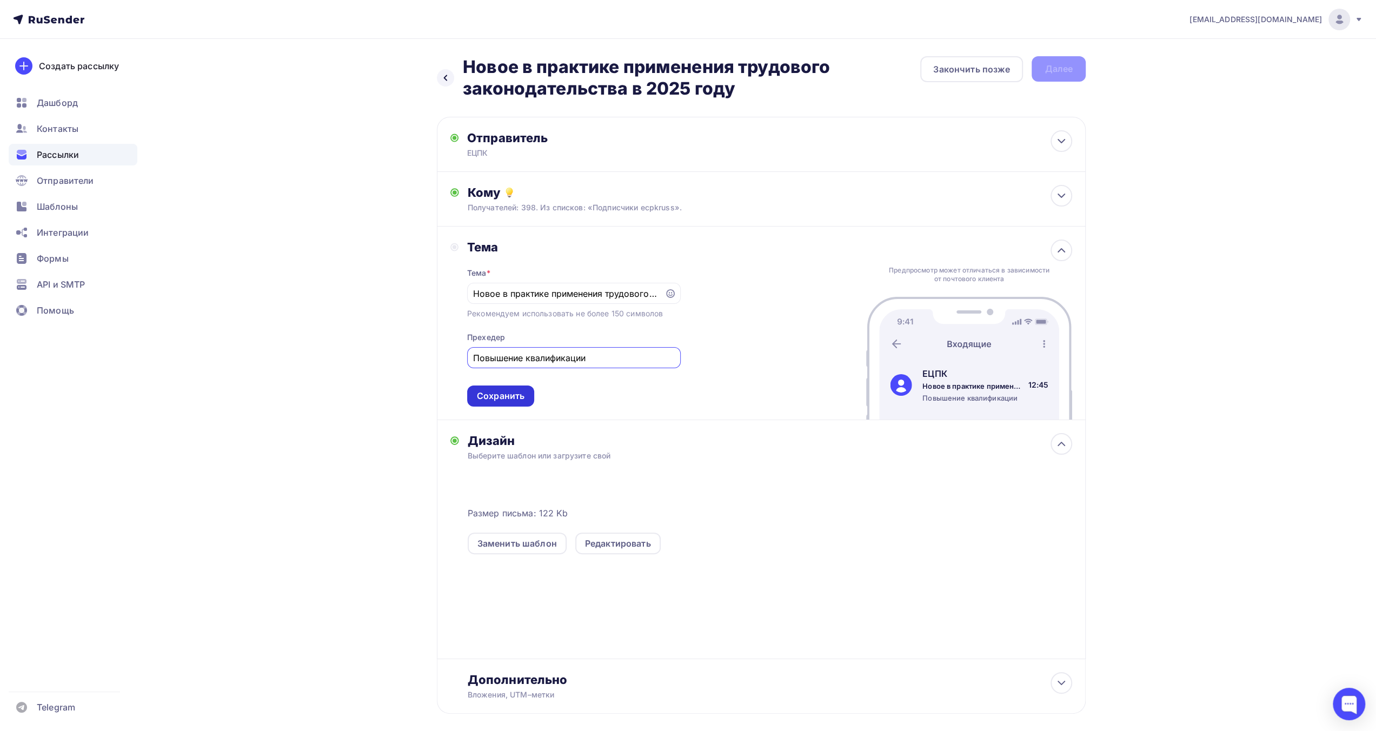
type input "Повышение квалификации"
click at [515, 393] on div "Сохранить" at bounding box center [501, 396] width 48 height 12
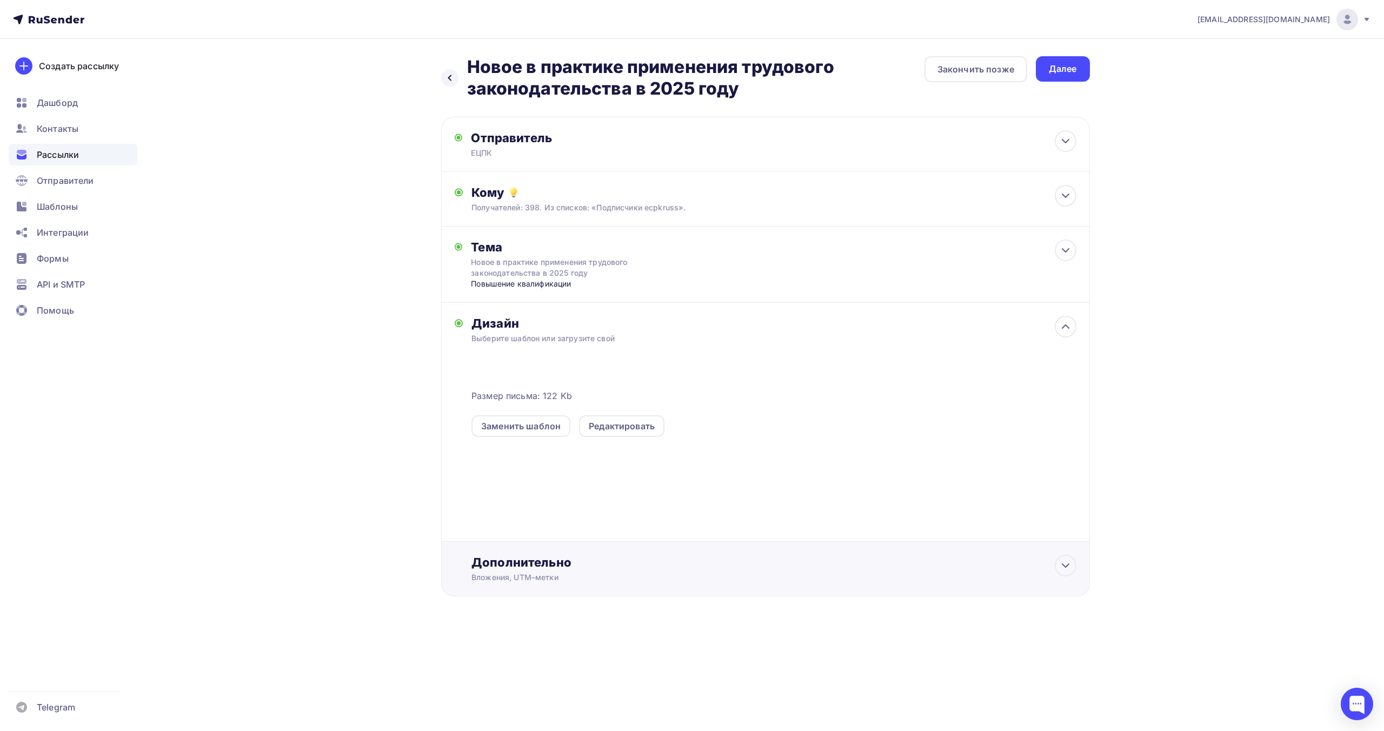
click at [563, 564] on div "Дополнительно" at bounding box center [773, 562] width 604 height 15
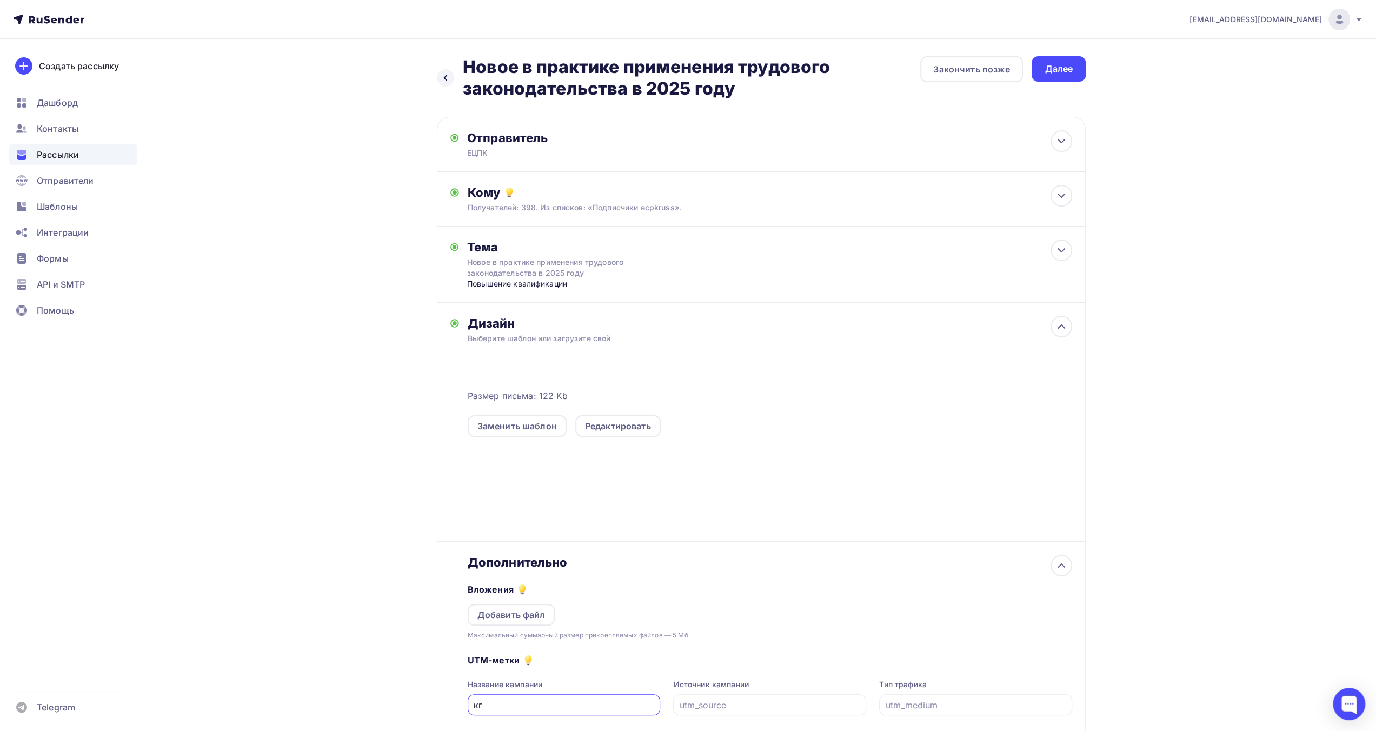
type input "к"
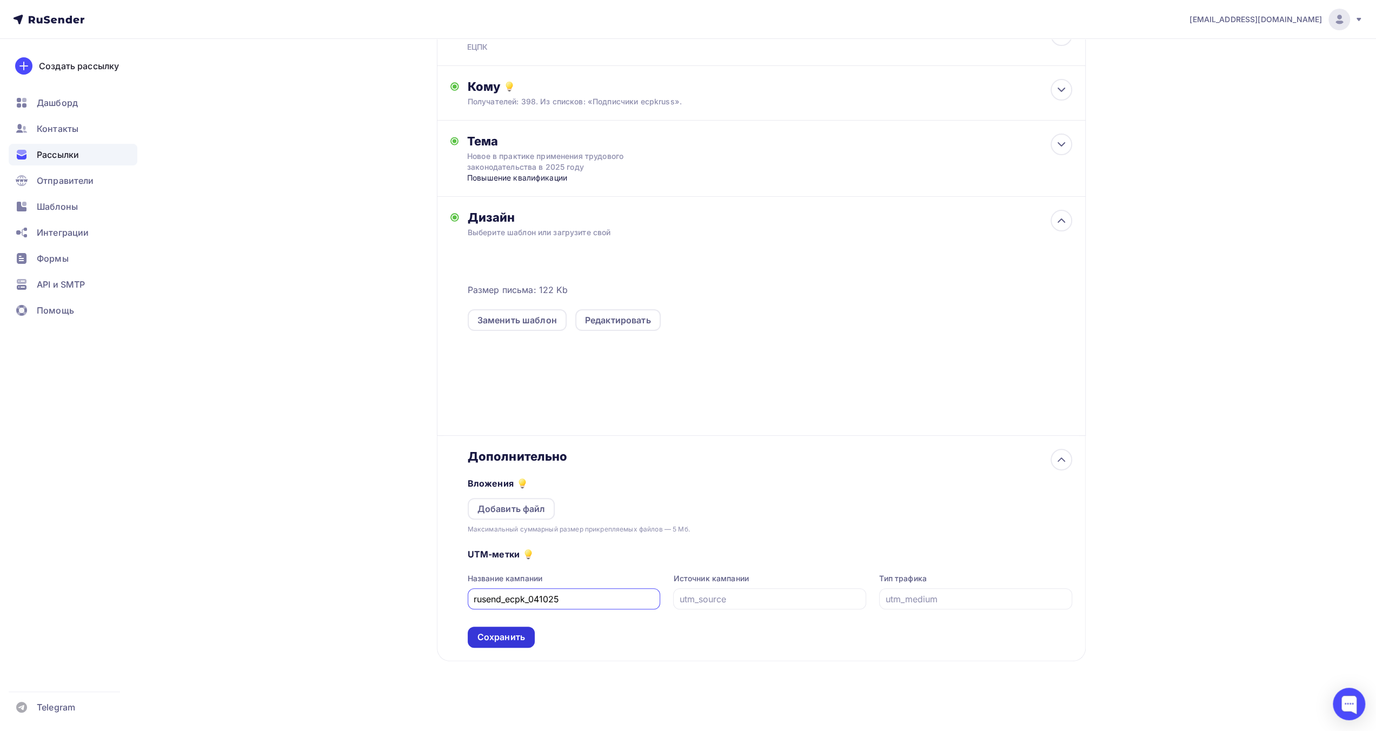
type input "rusend_ecpk_041025"
click at [516, 639] on div "Сохранить" at bounding box center [501, 637] width 48 height 12
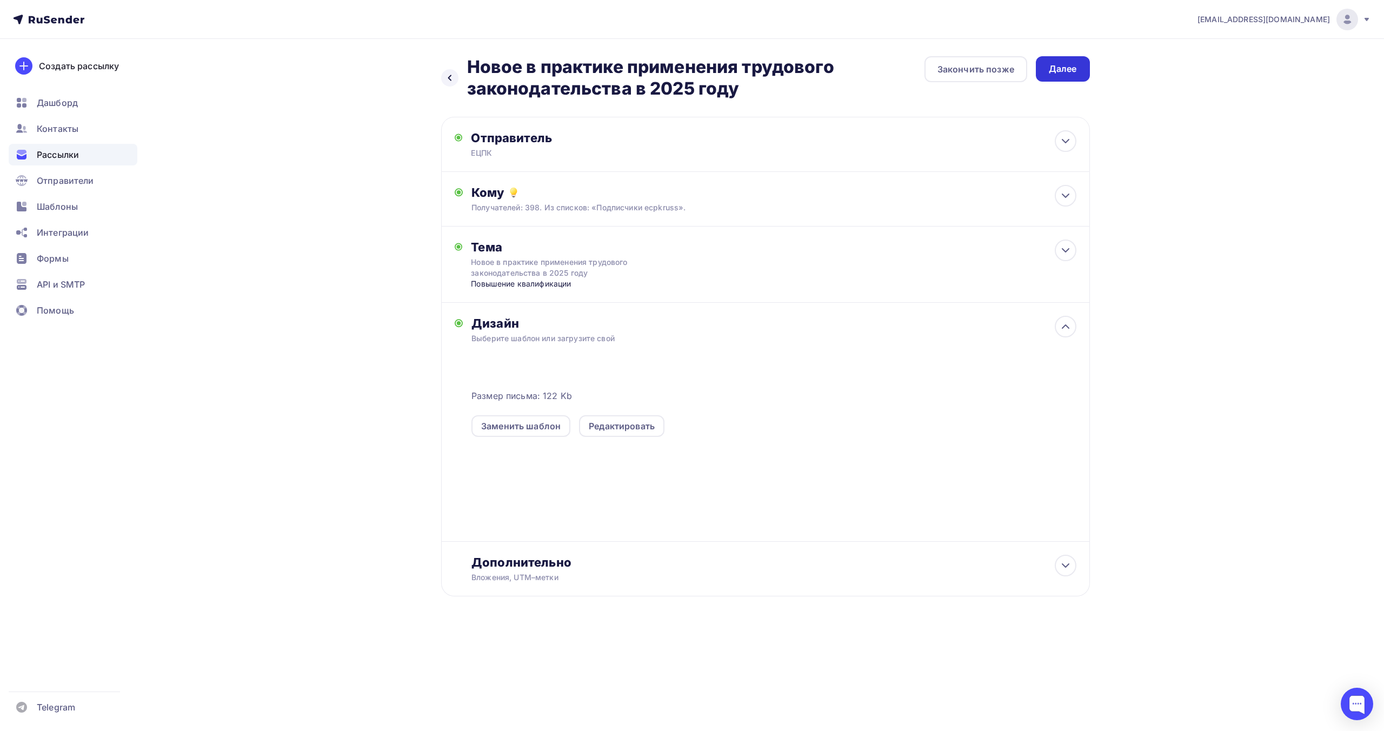
click at [1064, 68] on div "Далее" at bounding box center [1063, 69] width 28 height 12
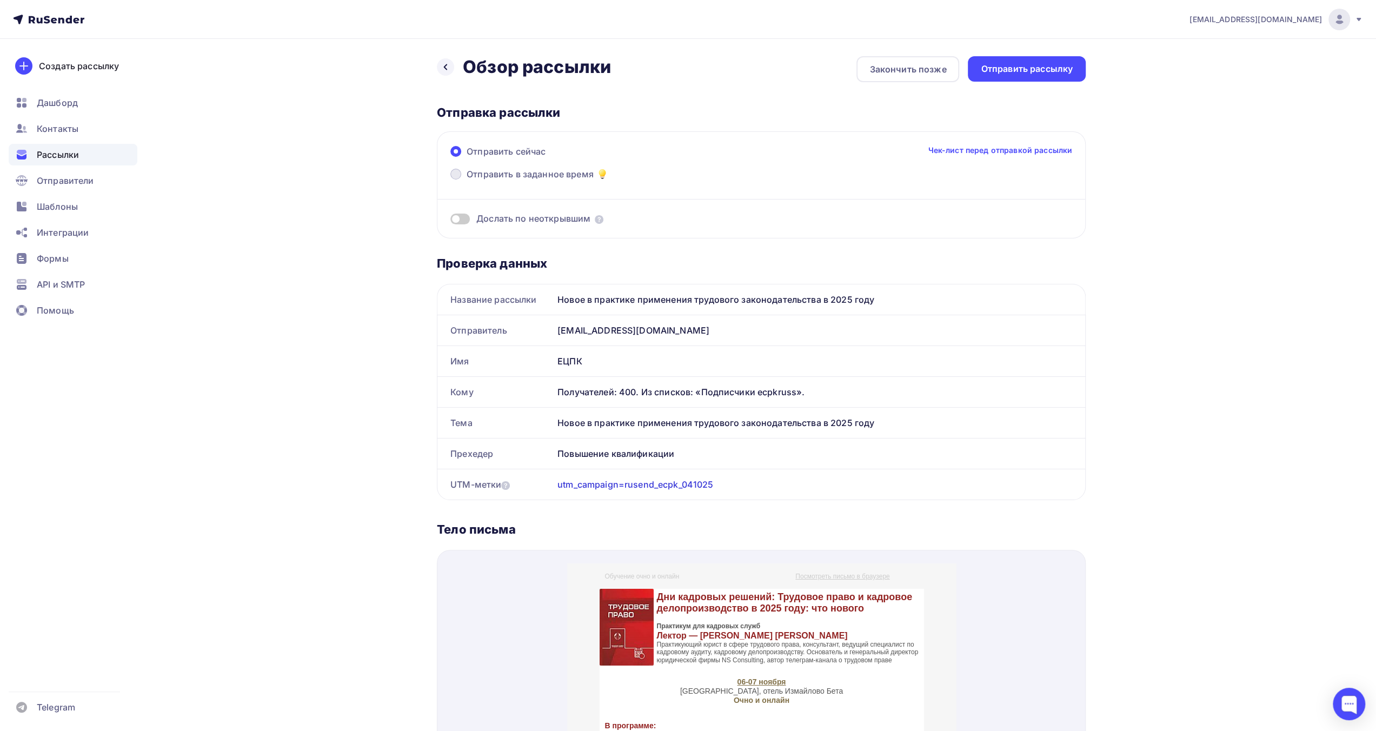
click at [571, 172] on span "Отправить в заданное время" at bounding box center [530, 174] width 127 height 13
click at [467, 181] on input "Отправить в заданное время" at bounding box center [467, 181] width 0 height 0
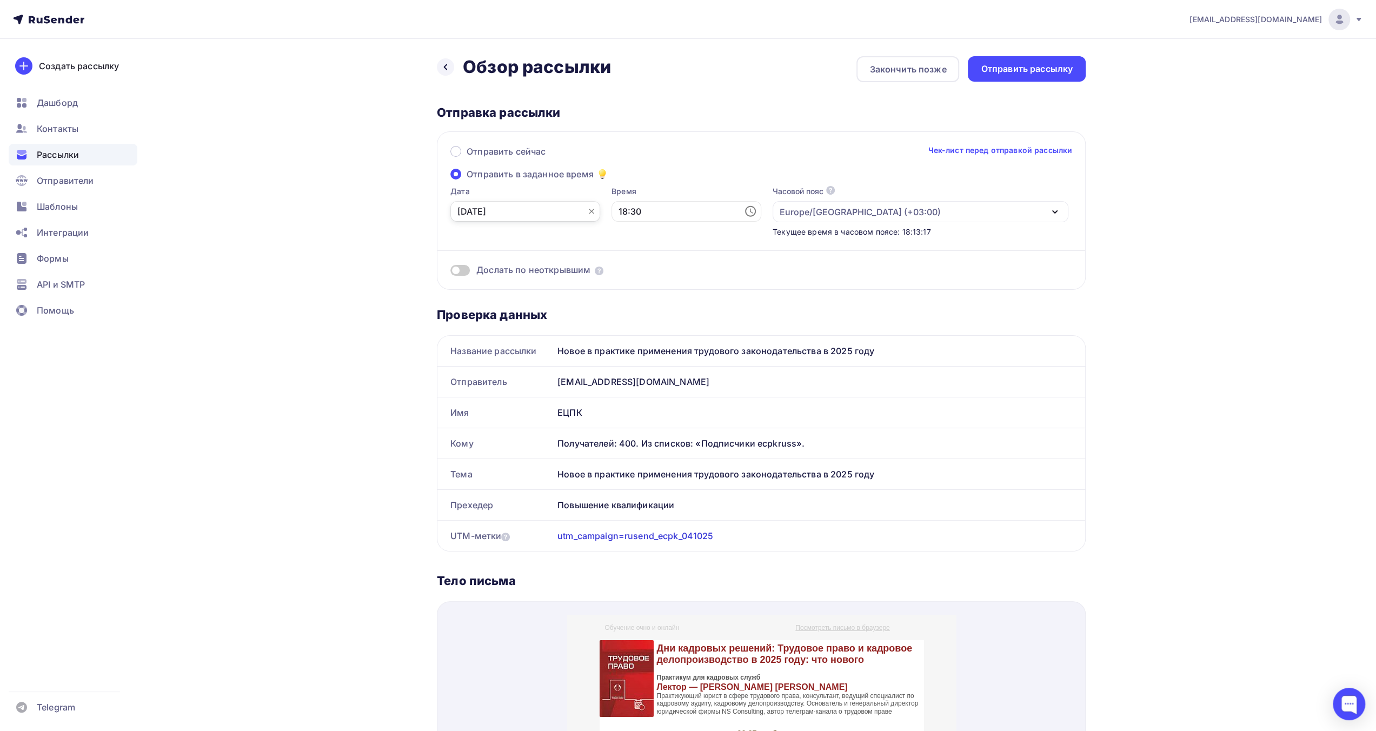
click at [553, 208] on input "[DATE]" at bounding box center [525, 211] width 150 height 21
click at [553, 267] on div "4" at bounding box center [552, 270] width 17 height 10
type input "[DATE]"
drag, startPoint x: 609, startPoint y: 214, endPoint x: 619, endPoint y: 233, distance: 21.3
click at [612, 215] on input "18:30" at bounding box center [687, 211] width 150 height 21
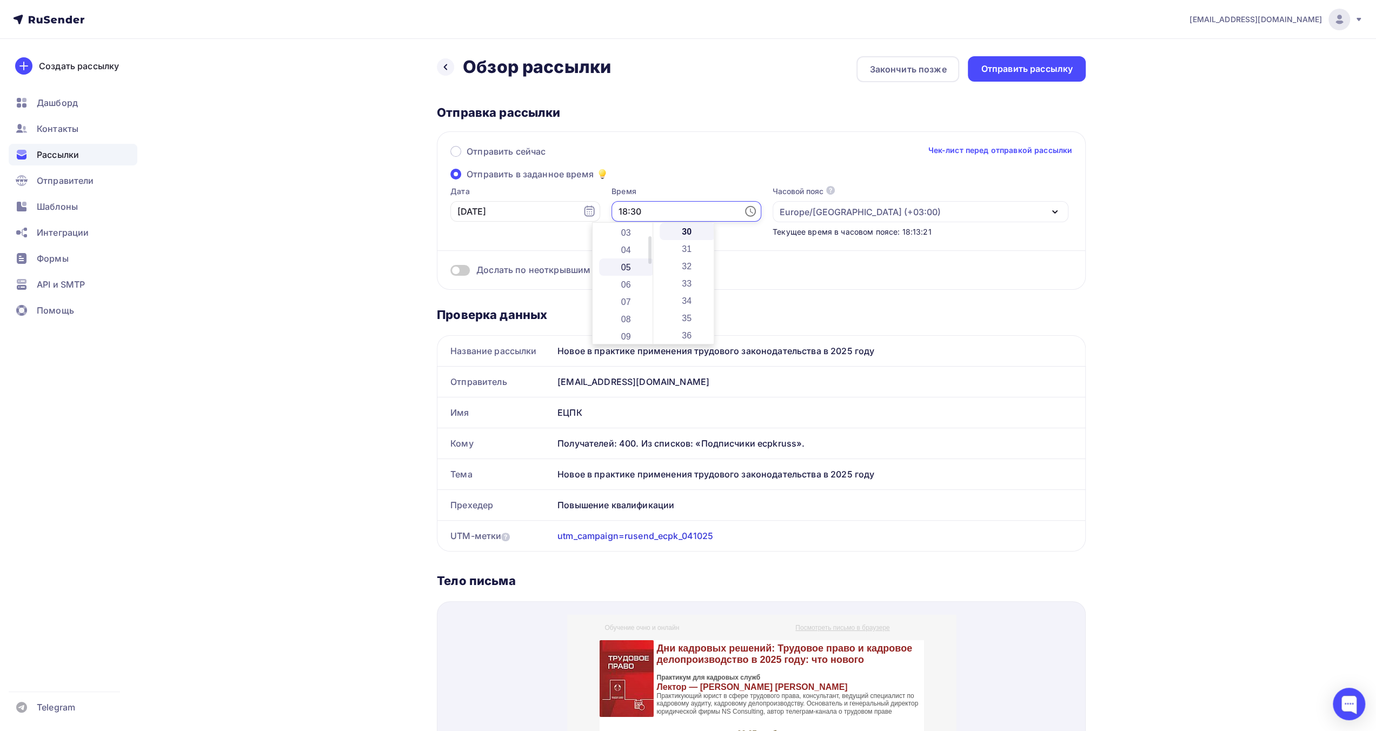
scroll to position [54, 0]
click at [627, 327] on li "09" at bounding box center [627, 332] width 56 height 17
click at [684, 232] on li "00" at bounding box center [688, 231] width 56 height 17
type input "09:00"
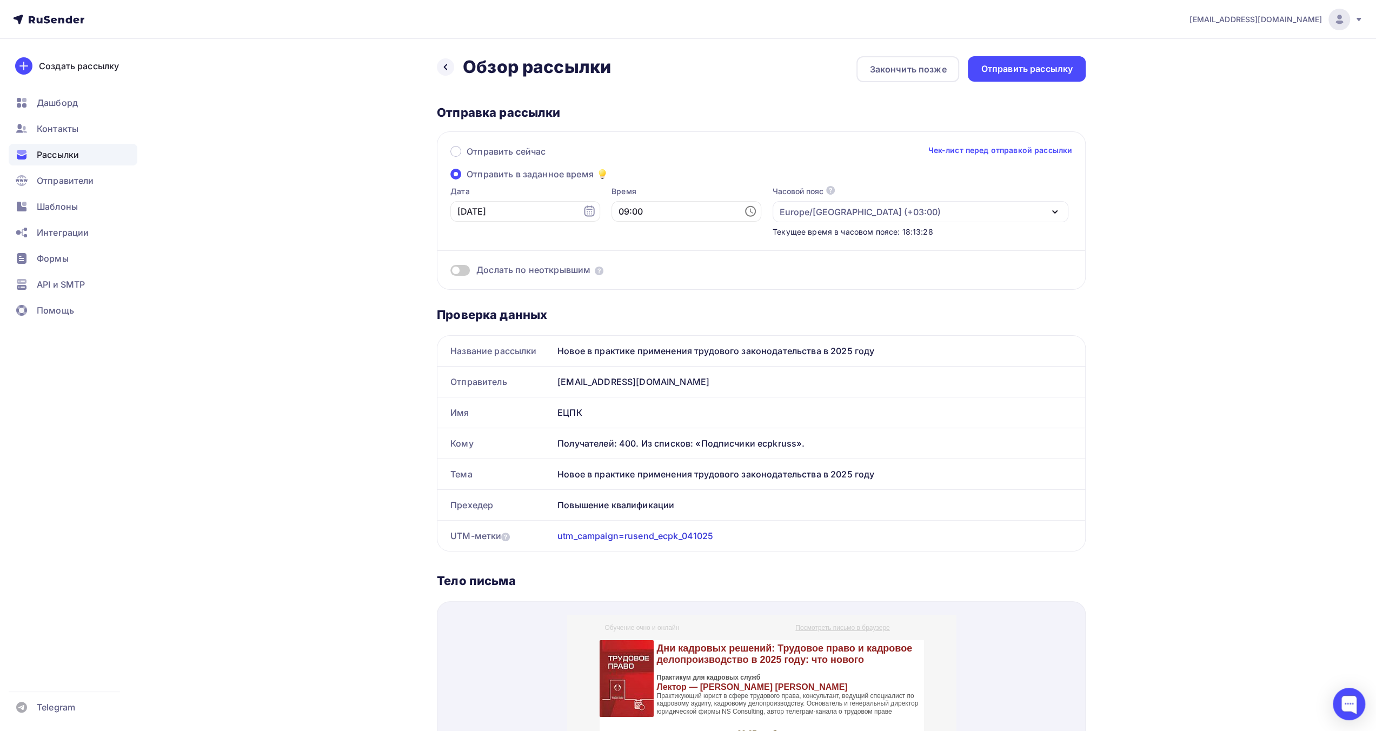
click at [731, 157] on div "Отправить сейчас Чек-лист перед отправкой рассылки" at bounding box center [761, 156] width 622 height 23
click at [1006, 69] on div "Отправить рассылку" at bounding box center [1027, 69] width 92 height 12
